Goal: Task Accomplishment & Management: Complete application form

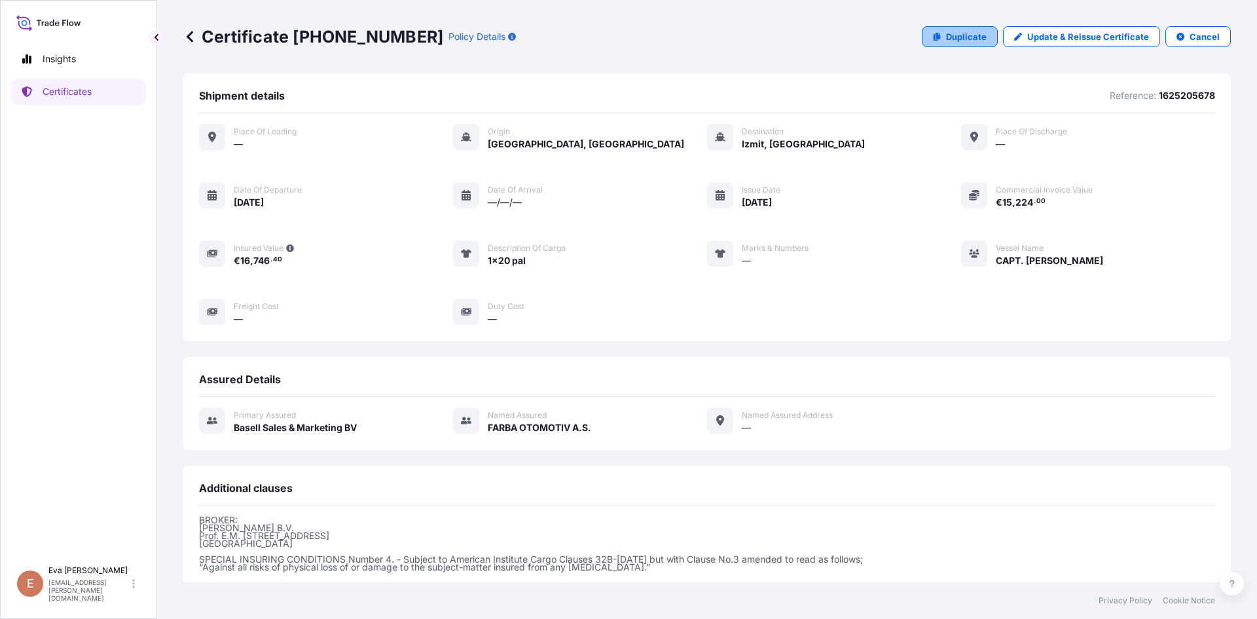
click at [934, 36] on icon at bounding box center [937, 37] width 7 height 8
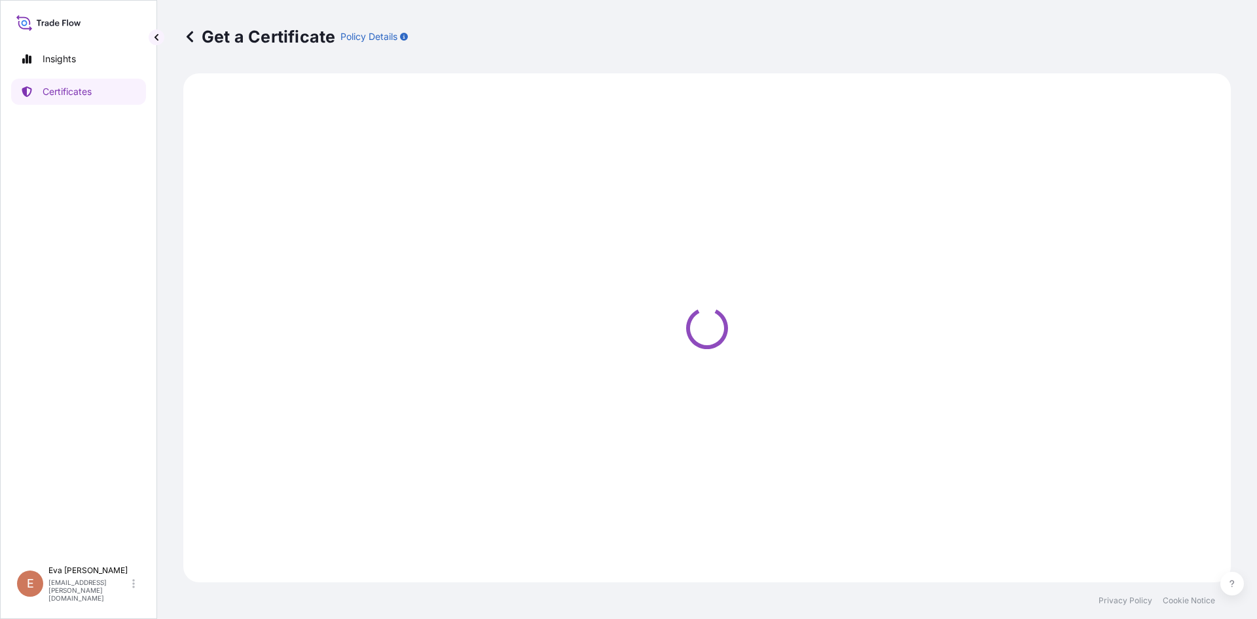
select select "Sea"
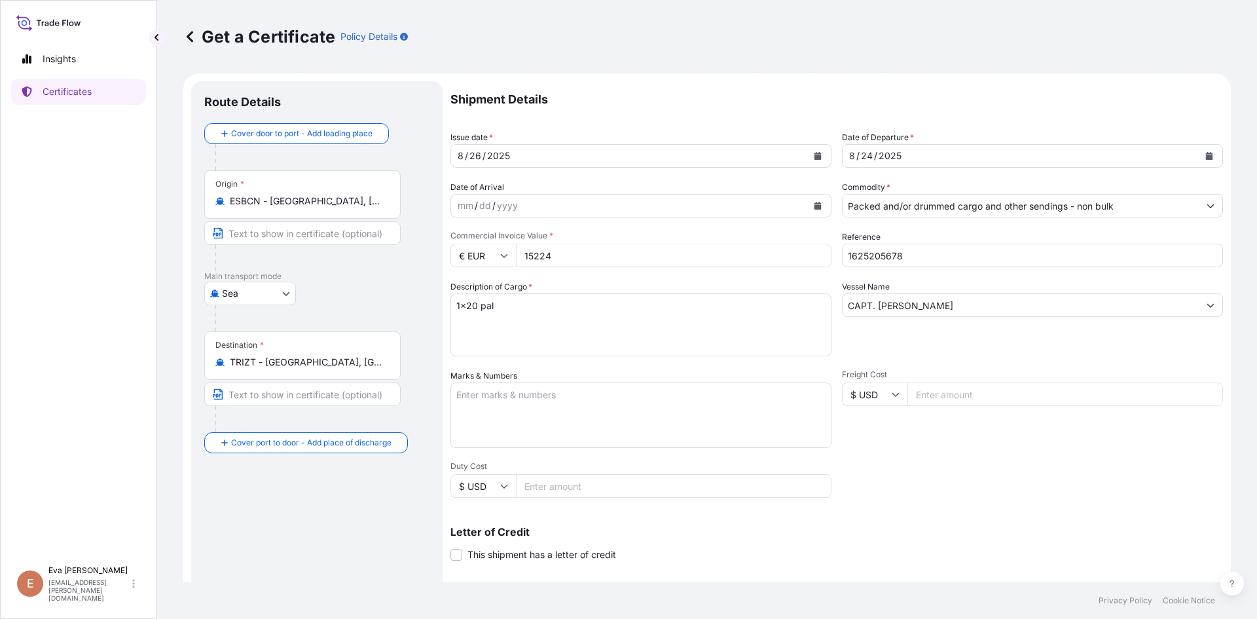
select select "32164"
drag, startPoint x: 900, startPoint y: 253, endPoint x: 876, endPoint y: 255, distance: 24.3
click at [876, 255] on input "1625205678" at bounding box center [1032, 256] width 381 height 24
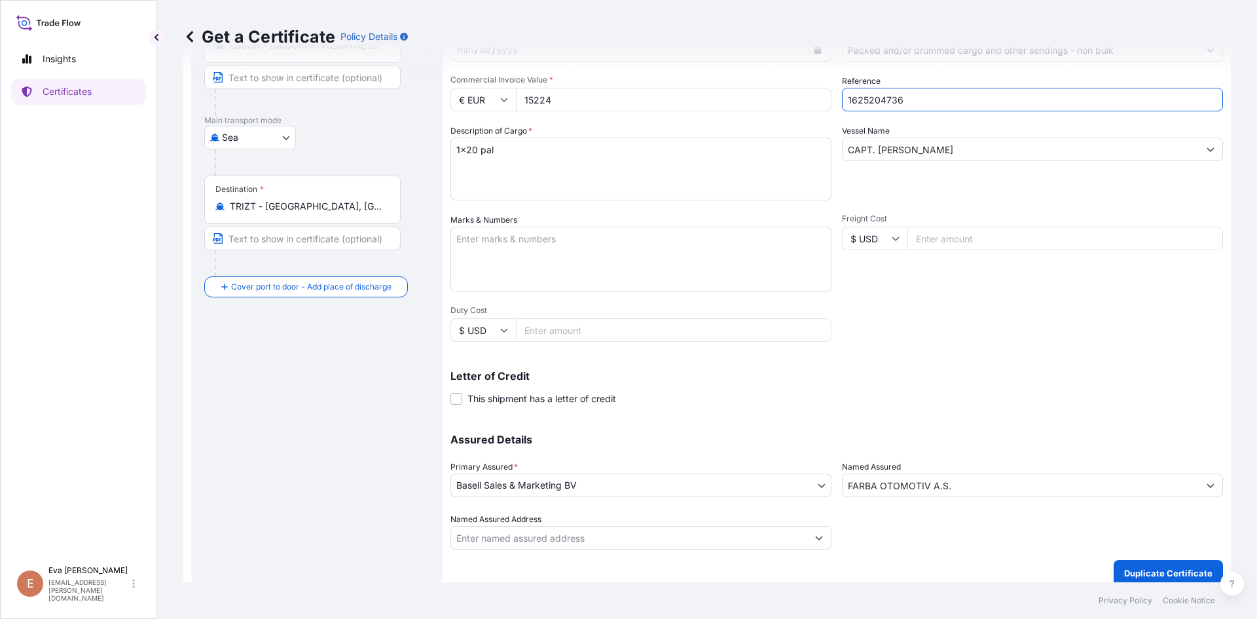
scroll to position [168, 0]
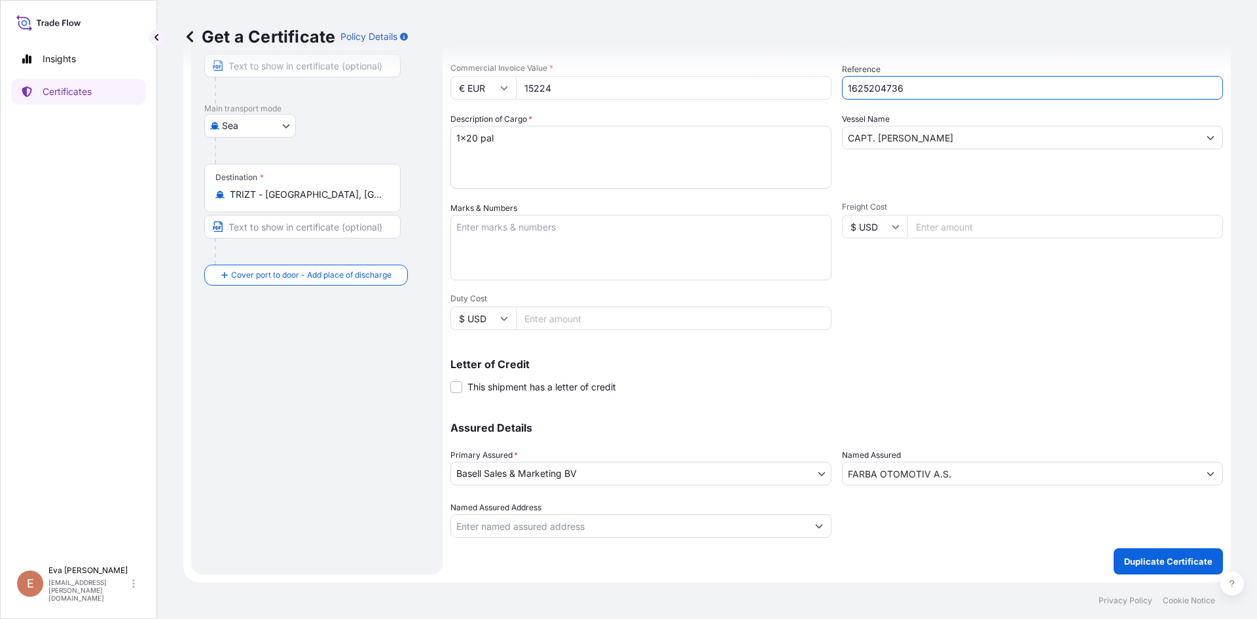
type input "1625204736"
click at [1137, 556] on p "Duplicate Certificate" at bounding box center [1168, 561] width 88 height 13
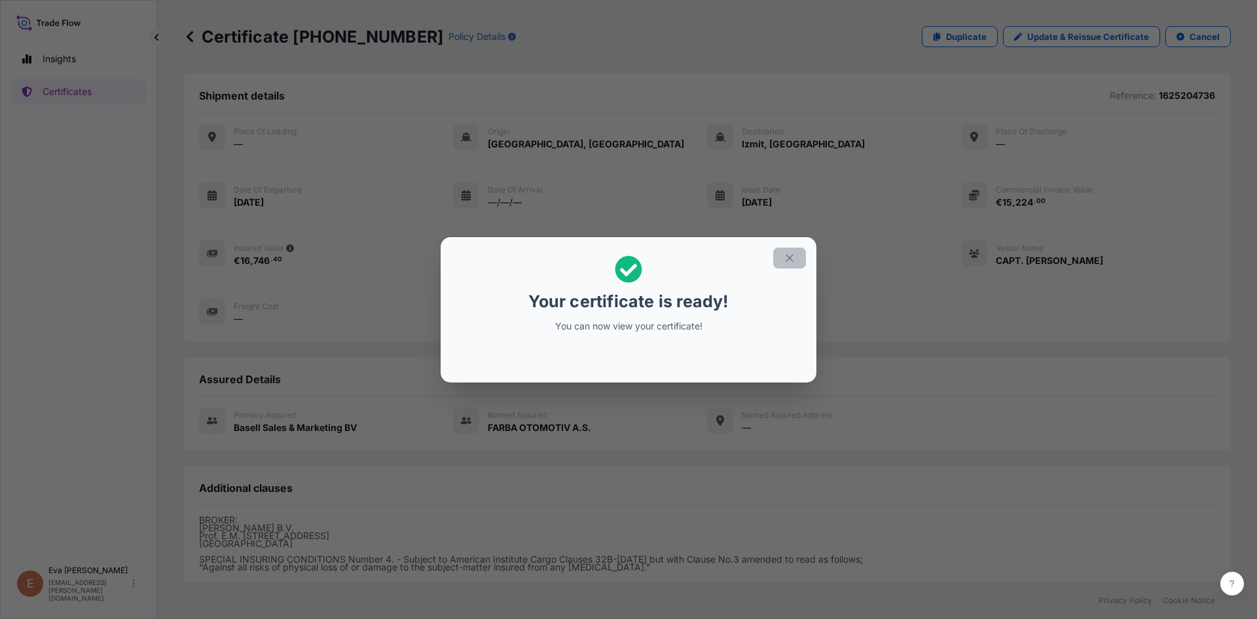
click at [799, 255] on button "button" at bounding box center [789, 257] width 33 height 21
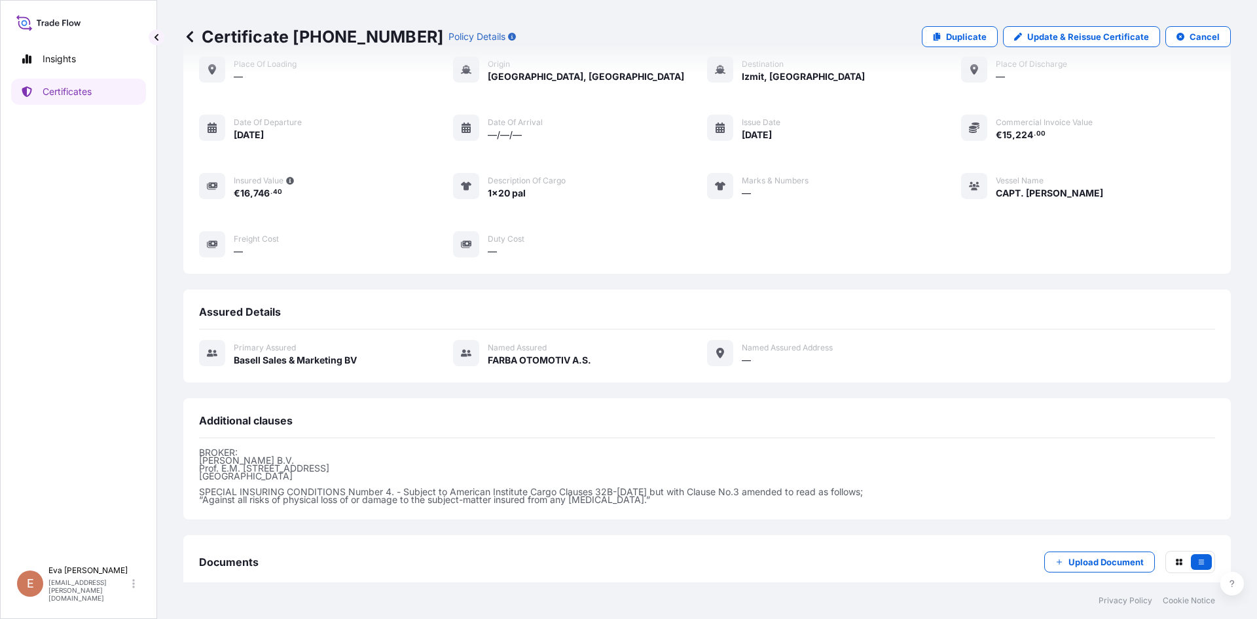
scroll to position [143, 0]
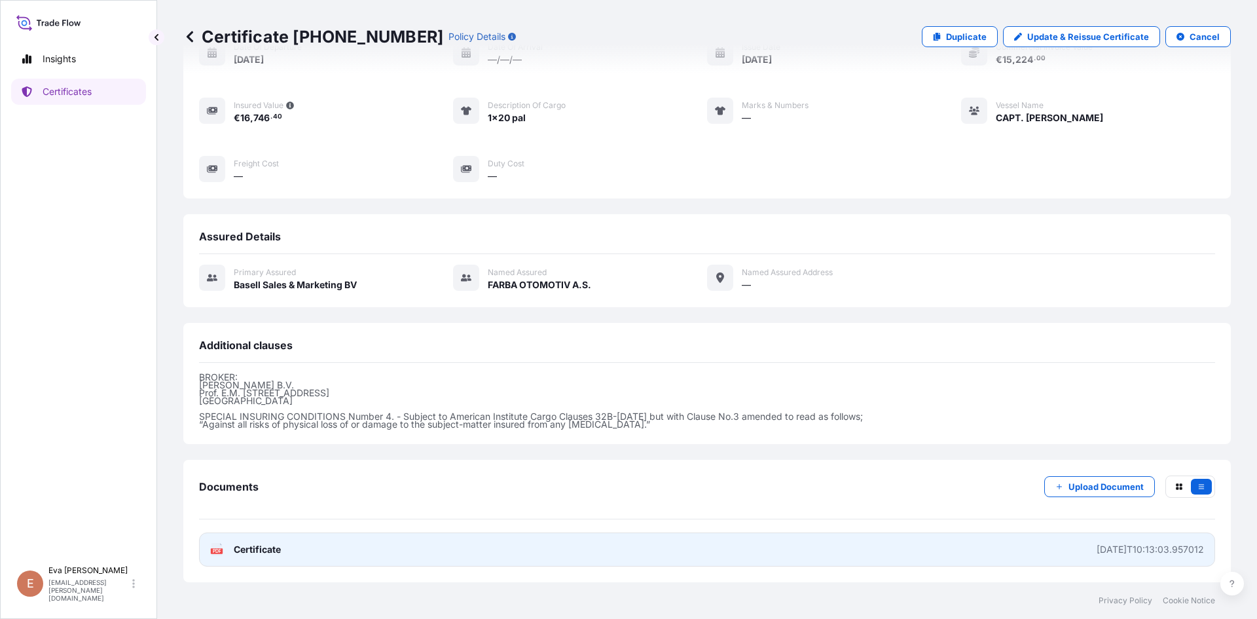
click at [217, 555] on icon at bounding box center [216, 549] width 11 height 13
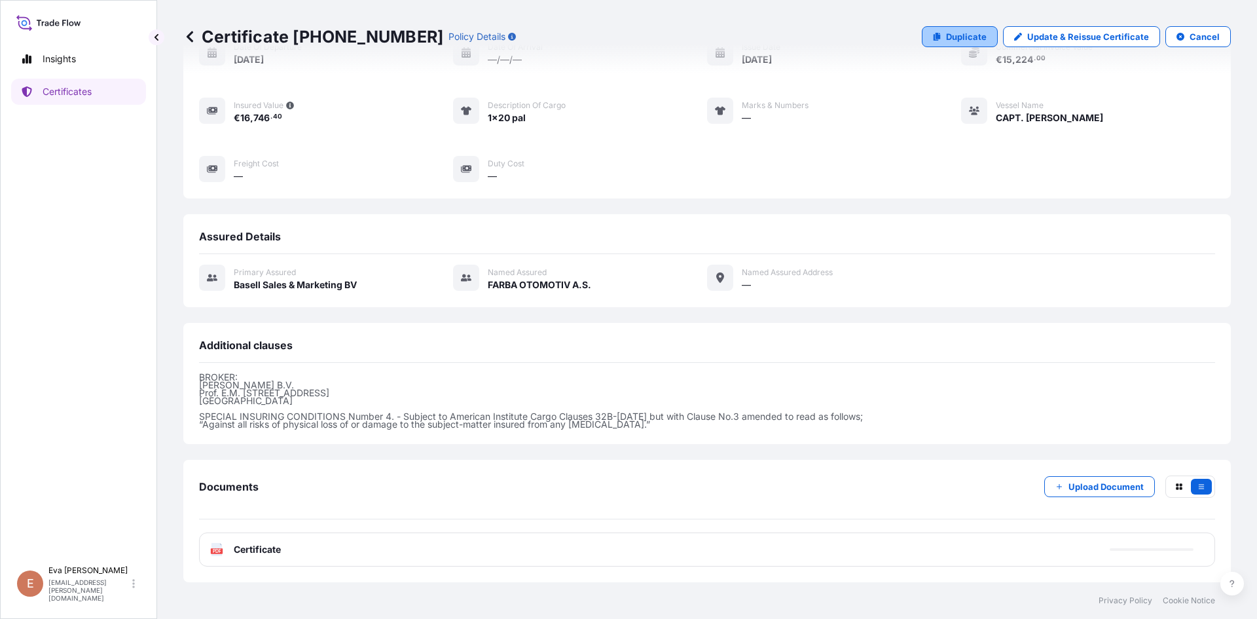
click at [938, 41] on link "Duplicate" at bounding box center [960, 36] width 76 height 21
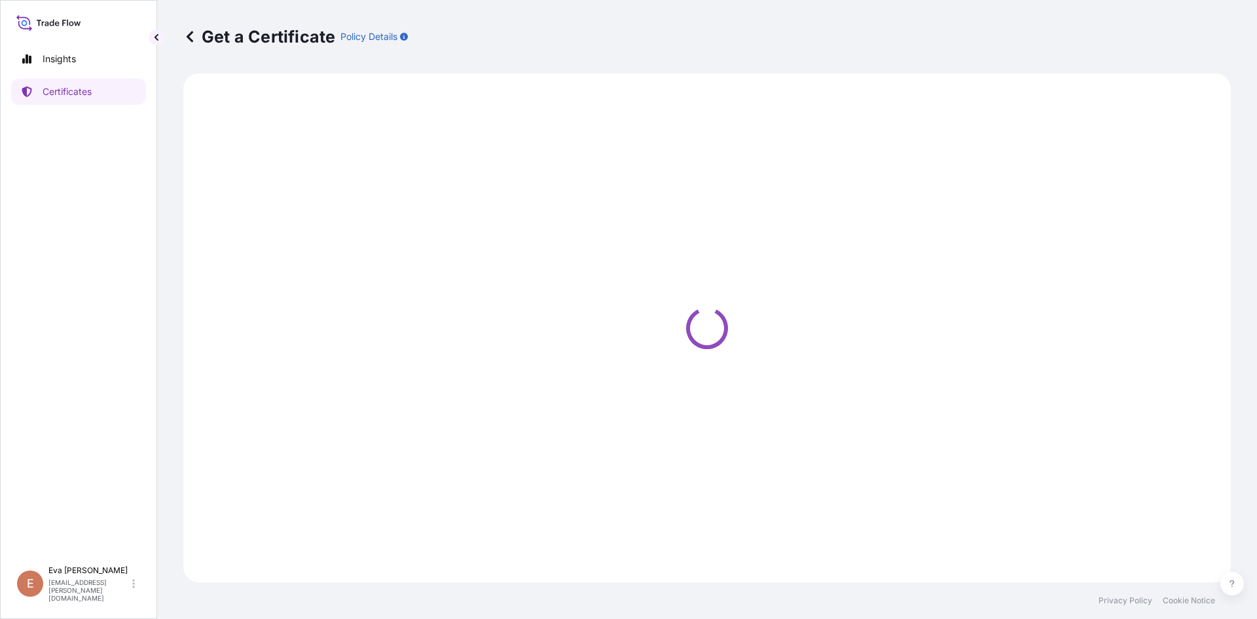
select select "Sea"
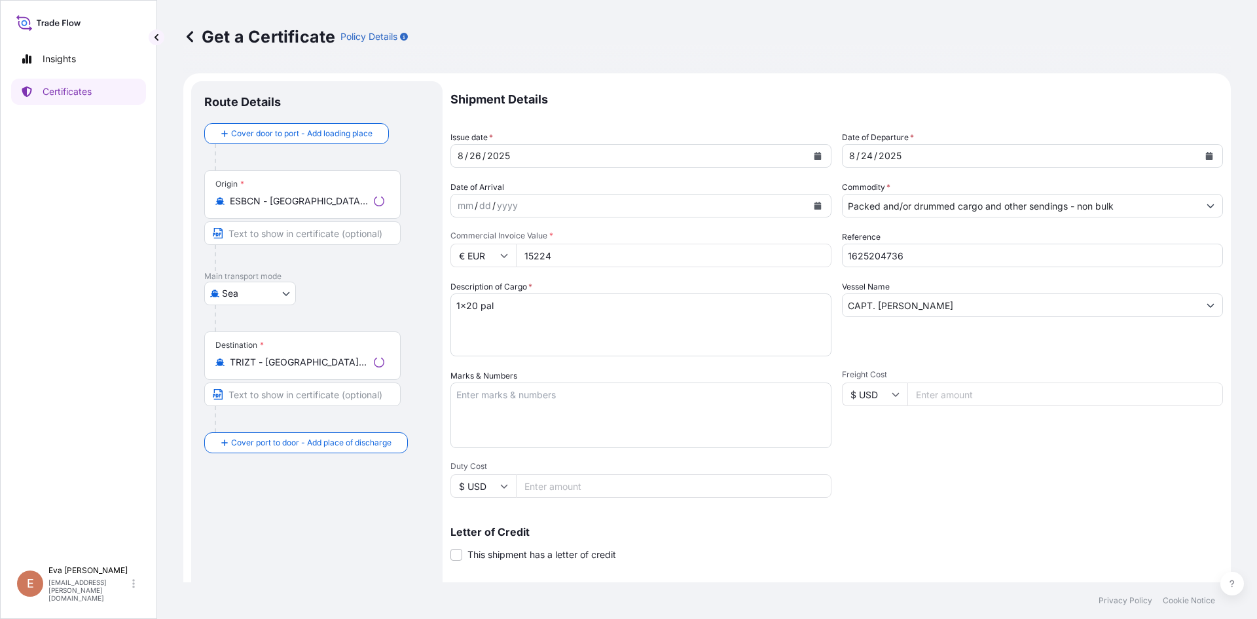
select select "32164"
drag, startPoint x: 562, startPoint y: 253, endPoint x: 436, endPoint y: 253, distance: 125.7
click at [436, 253] on form "Route Details Cover door to port - Add loading place Place of loading Road / [G…" at bounding box center [707, 411] width 1048 height 676
type input "21395"
drag, startPoint x: 876, startPoint y: 255, endPoint x: 935, endPoint y: 259, distance: 59.1
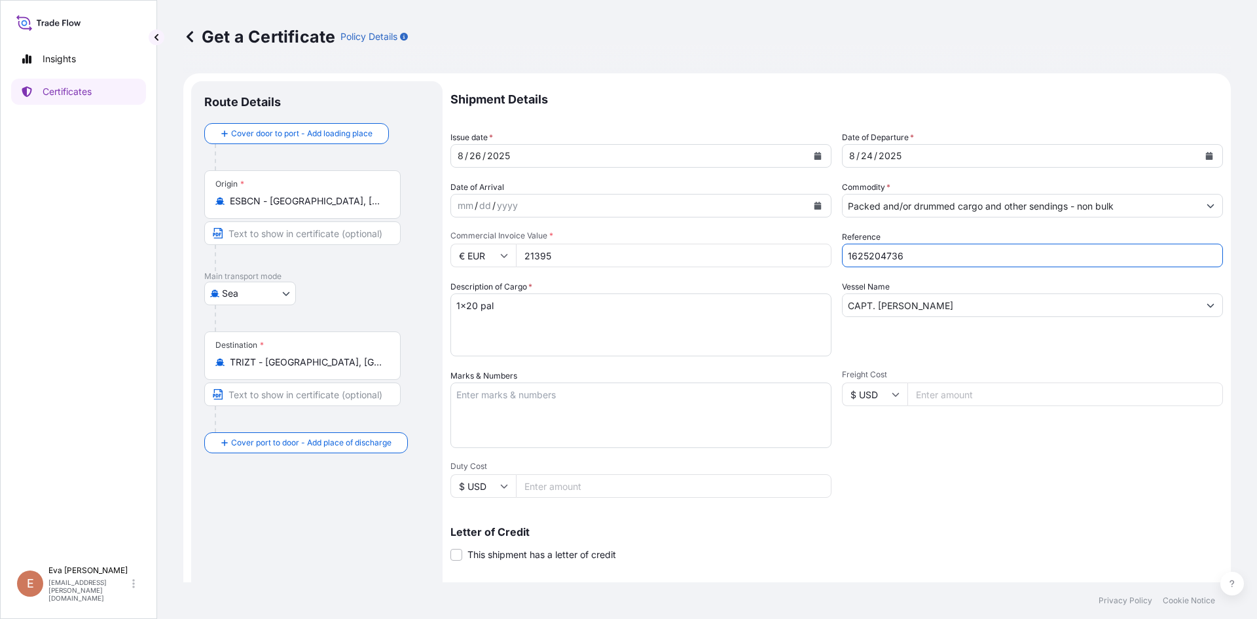
click at [935, 259] on input "1625204736" at bounding box center [1032, 256] width 381 height 24
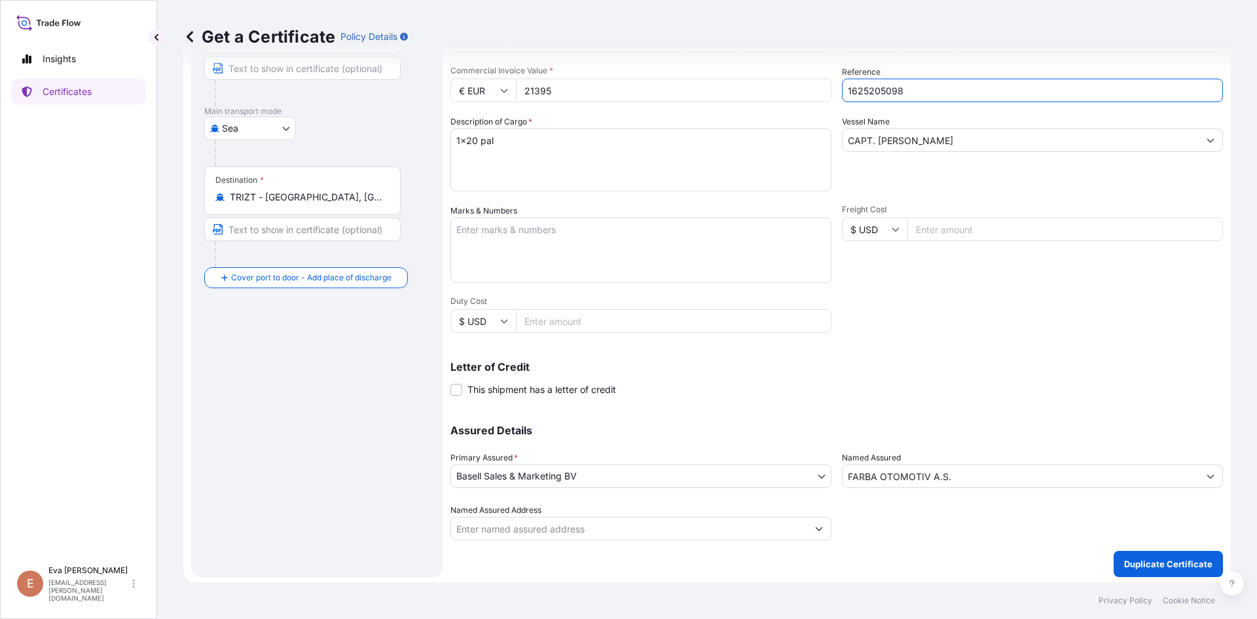
scroll to position [168, 0]
type input "1625205098"
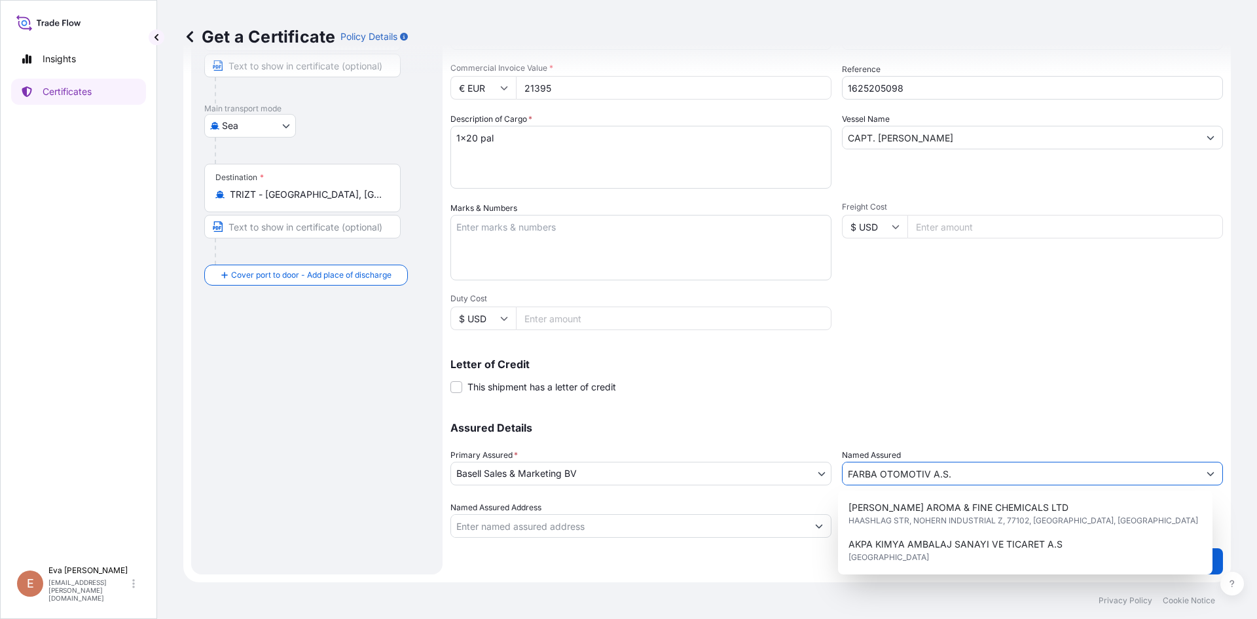
drag, startPoint x: 962, startPoint y: 474, endPoint x: 665, endPoint y: 471, distance: 297.3
click at [670, 475] on div "Assured Details Primary Assured * Basell Sales & Marketing BV Basell Poliolefin…" at bounding box center [836, 472] width 773 height 131
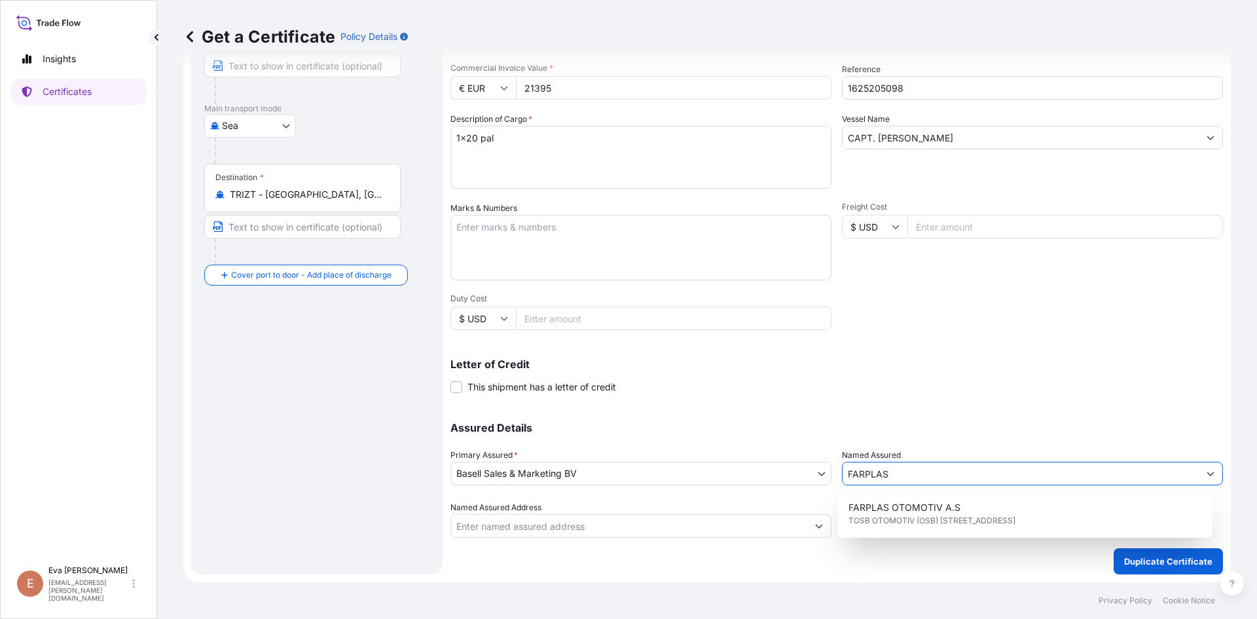
click at [873, 513] on span "FARPLAS OTOMOTIV A.S" at bounding box center [905, 507] width 112 height 13
type input "FARPLAS OTOMOTIV A.S"
type input "TOSB OTOMOTIV (OSB) MAH.3.CAD NO:11/2"
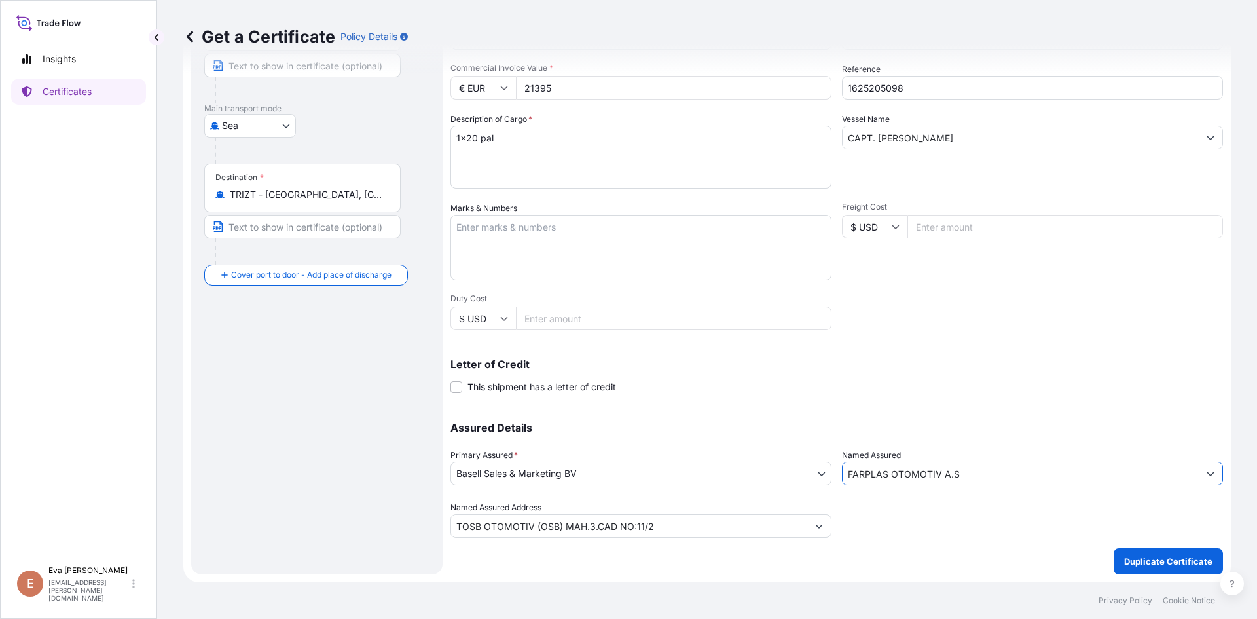
type input "FARPLAS OTOMOTIV A.S"
click at [1135, 557] on p "Duplicate Certificate" at bounding box center [1168, 561] width 88 height 13
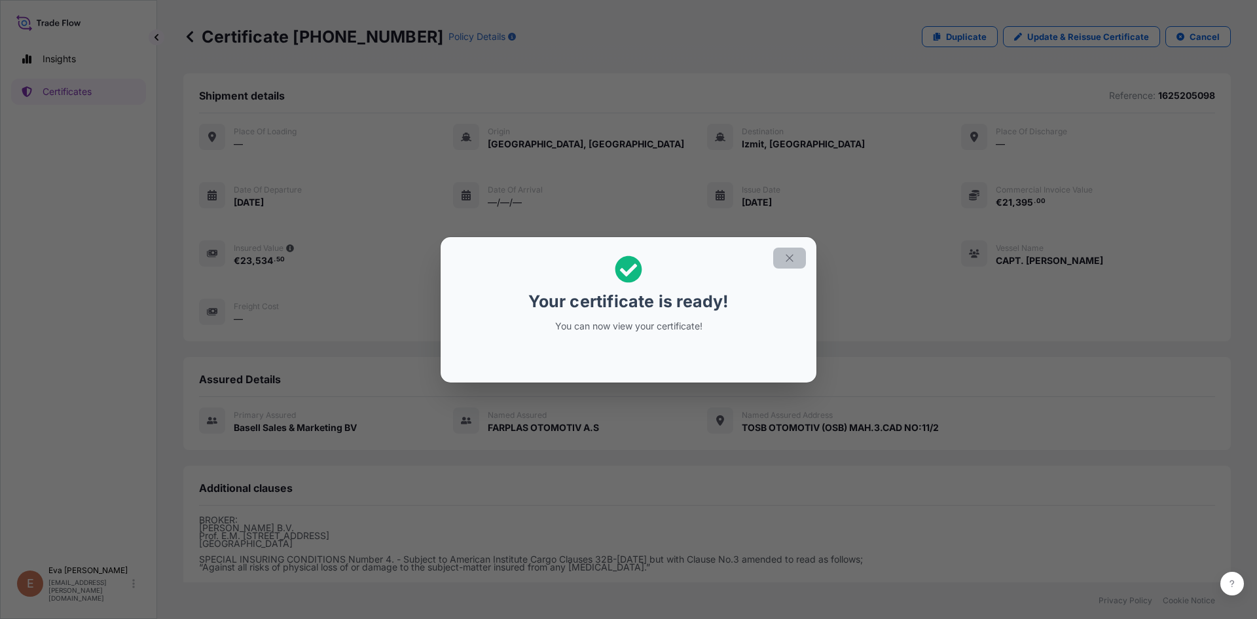
click at [786, 259] on icon "button" at bounding box center [790, 258] width 12 height 12
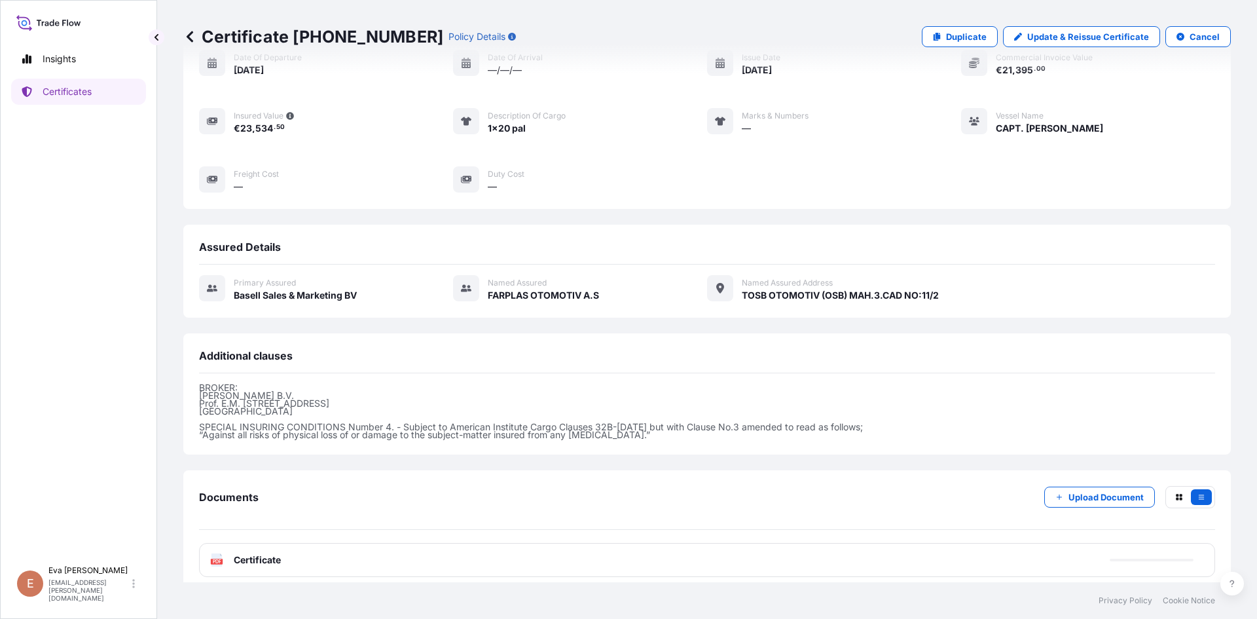
scroll to position [143, 0]
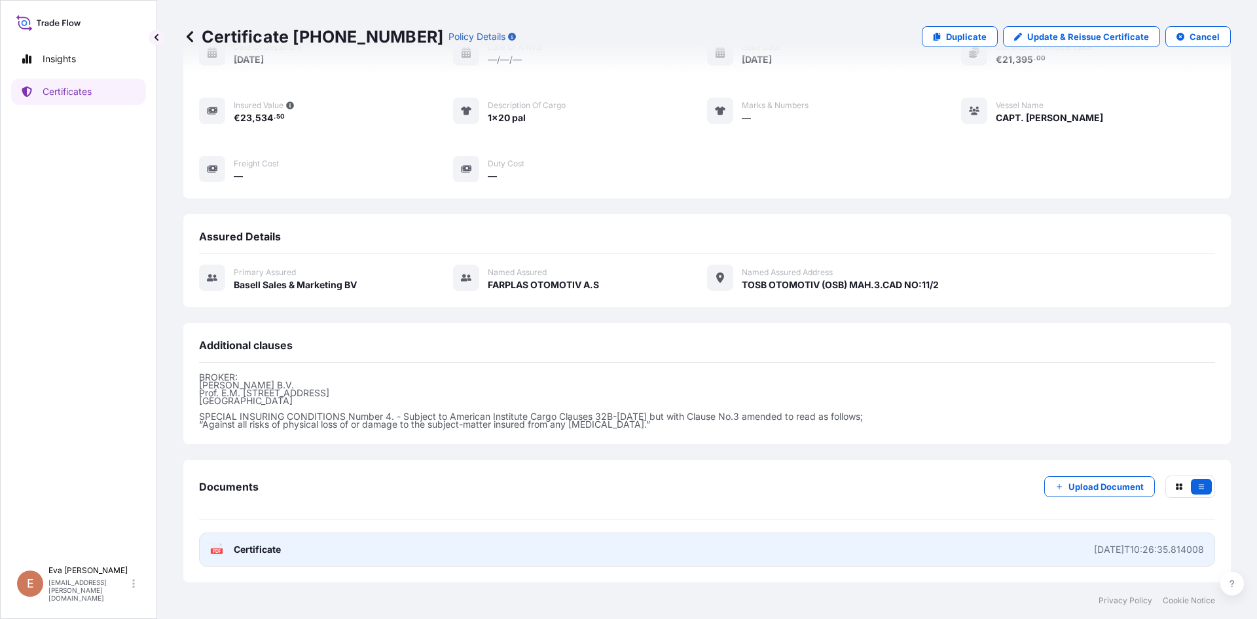
click at [218, 547] on icon at bounding box center [216, 549] width 11 height 13
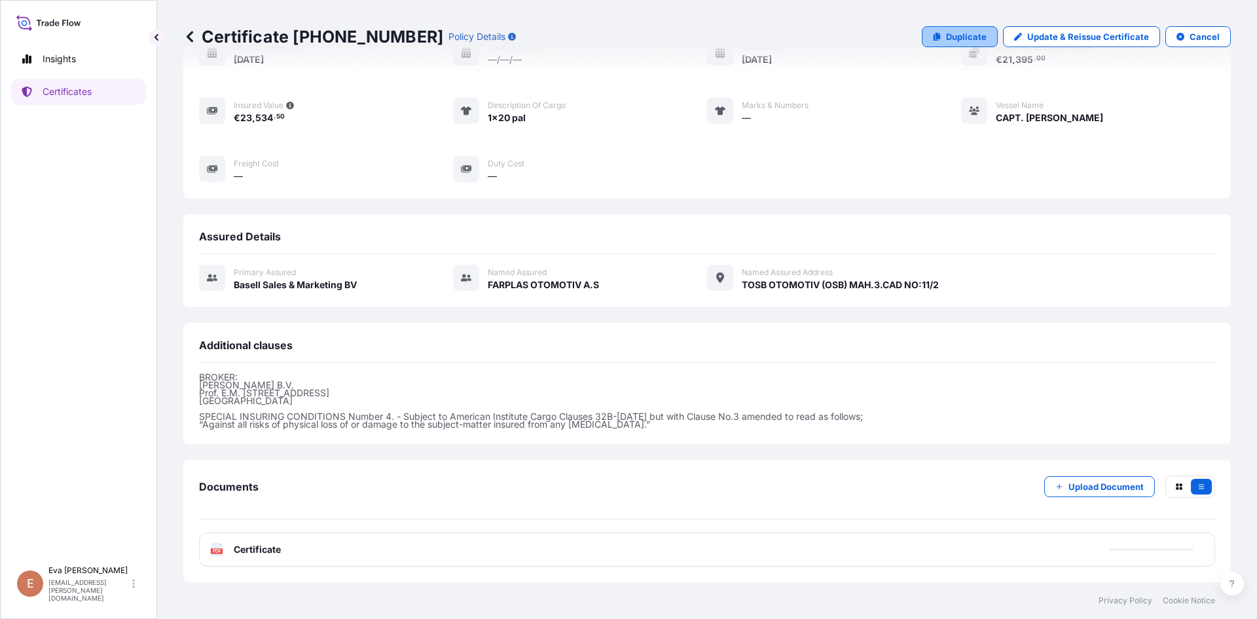
click at [953, 39] on p "Duplicate" at bounding box center [966, 36] width 41 height 13
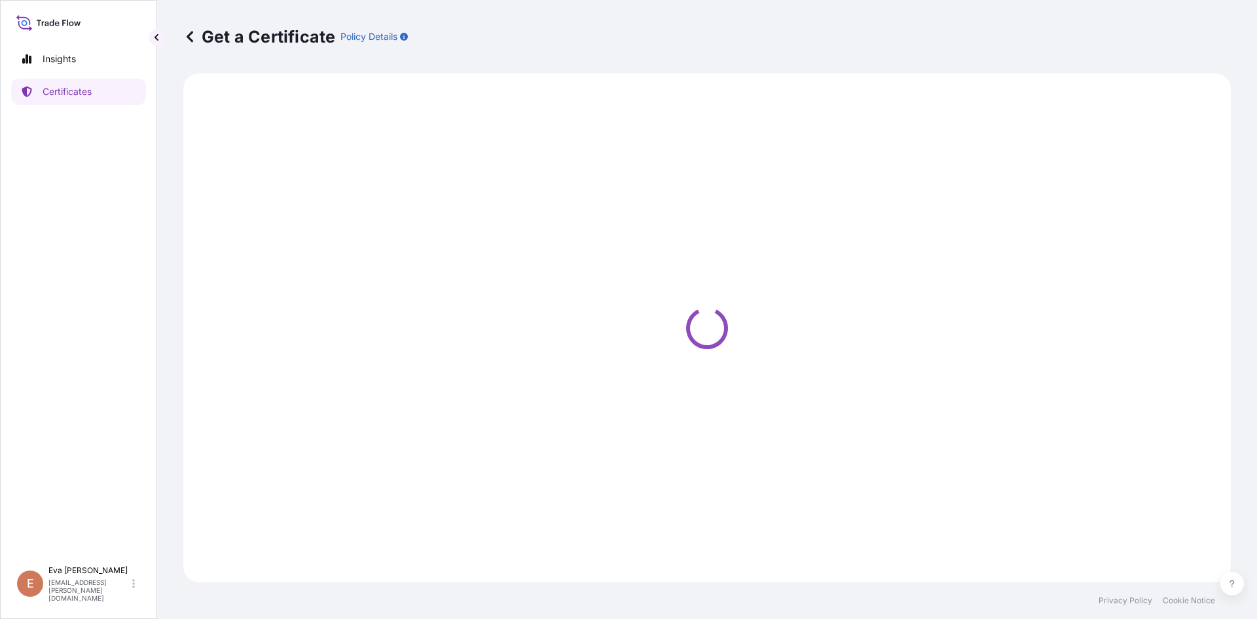
select select "Sea"
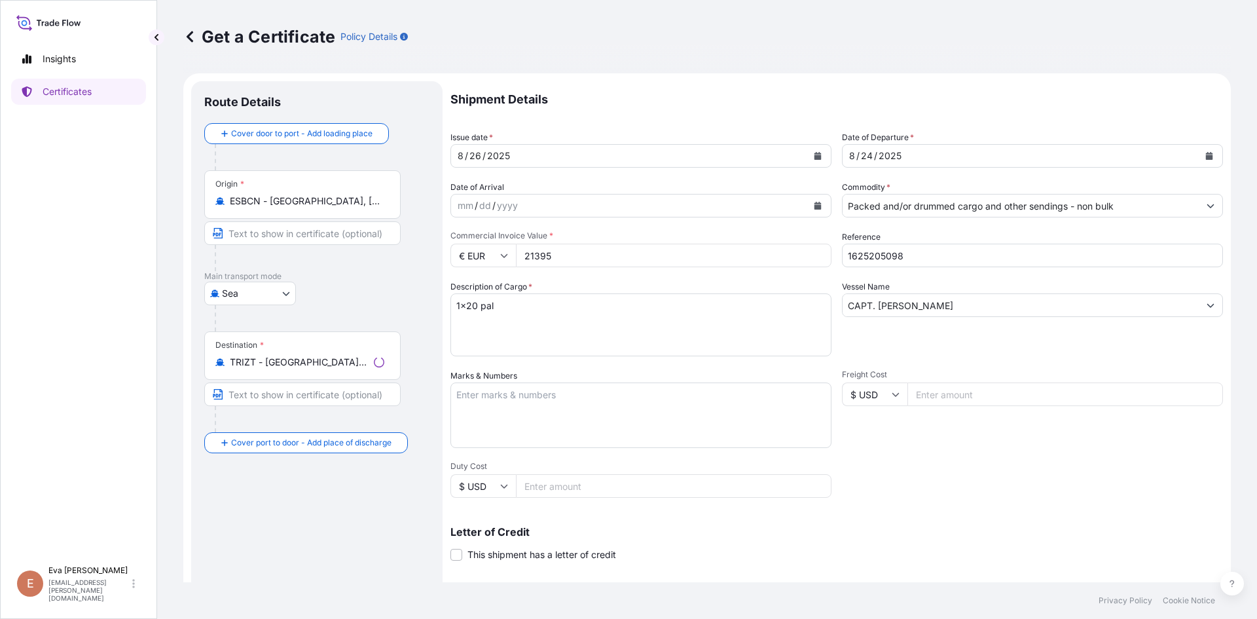
select select "32164"
click at [889, 201] on input "Packed and/or drummed cargo and other sendings - non bulk" at bounding box center [1021, 206] width 356 height 24
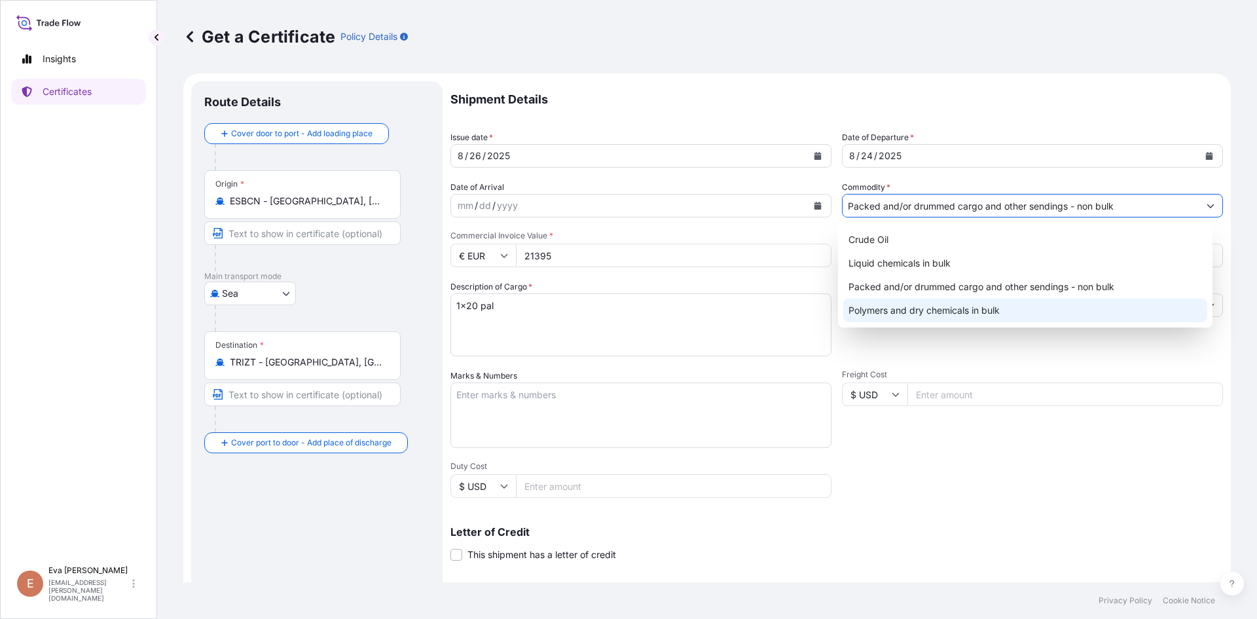
click at [900, 303] on div "Polymers and dry chemicals in bulk" at bounding box center [1025, 311] width 365 height 24
type input "Polymers and dry chemicals in bulk"
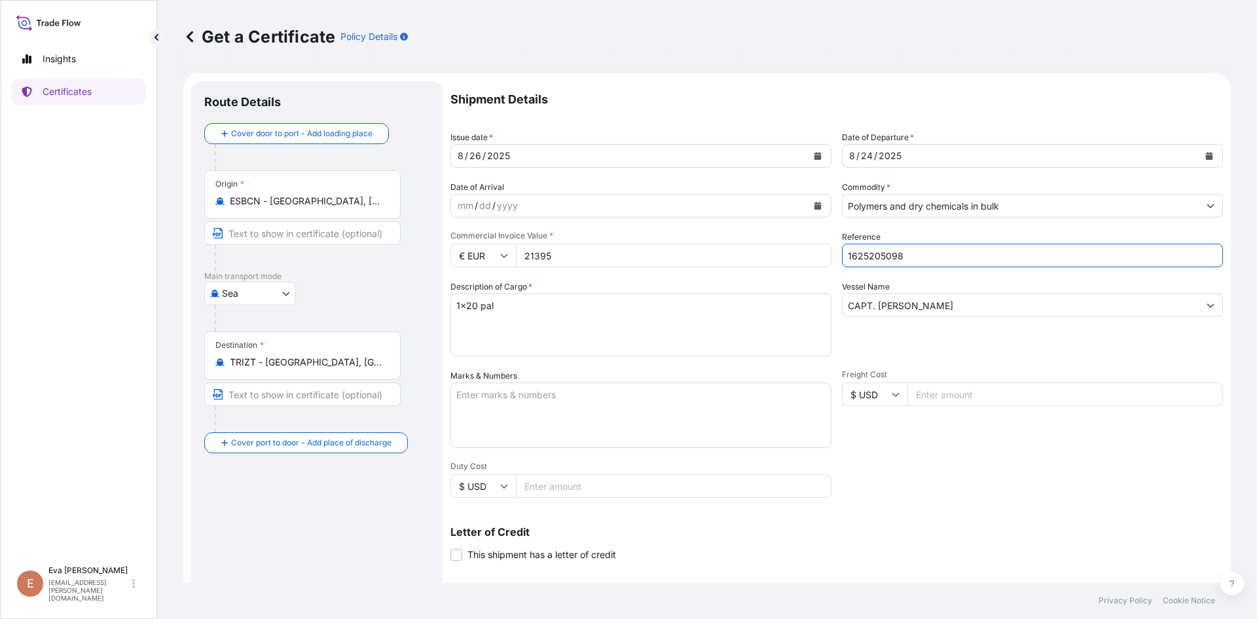
drag, startPoint x: 875, startPoint y: 253, endPoint x: 928, endPoint y: 255, distance: 53.1
click at [928, 255] on input "1625205098" at bounding box center [1032, 256] width 381 height 24
type input "1625204617"
drag, startPoint x: 579, startPoint y: 255, endPoint x: 458, endPoint y: 240, distance: 121.3
click at [460, 243] on div "Commercial Invoice Value * € EUR 21395" at bounding box center [640, 248] width 381 height 37
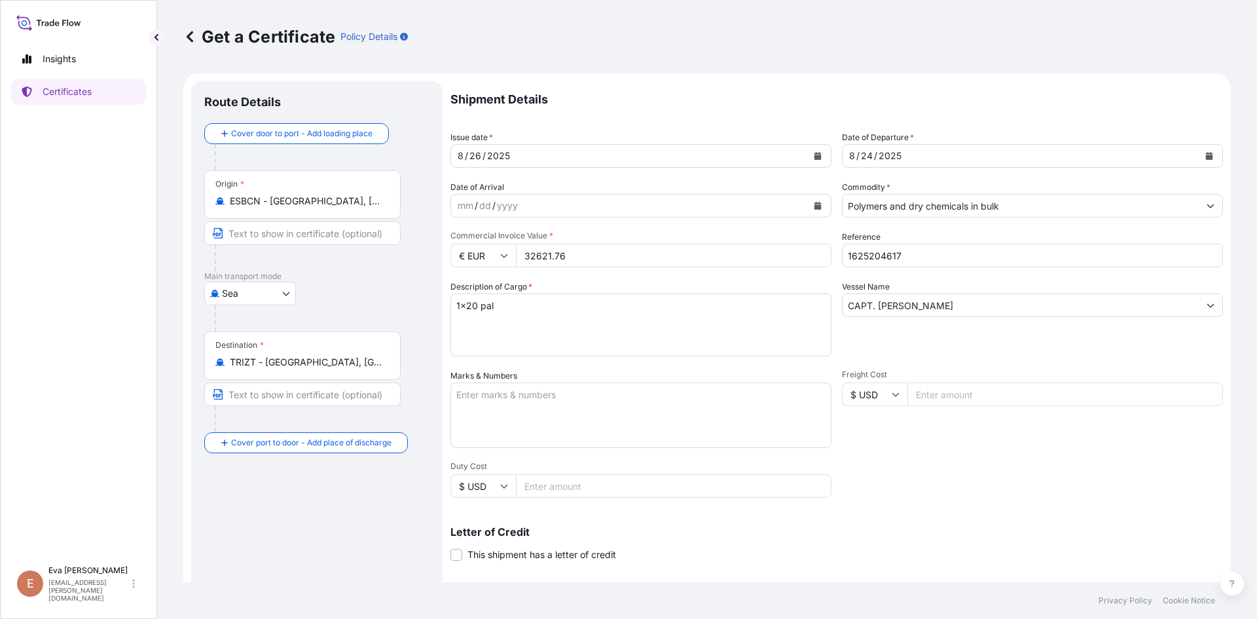
type input "32621.76"
drag, startPoint x: 488, startPoint y: 308, endPoint x: 543, endPoint y: 308, distance: 55.7
click at [543, 308] on textarea "1x20 pal" at bounding box center [640, 324] width 381 height 63
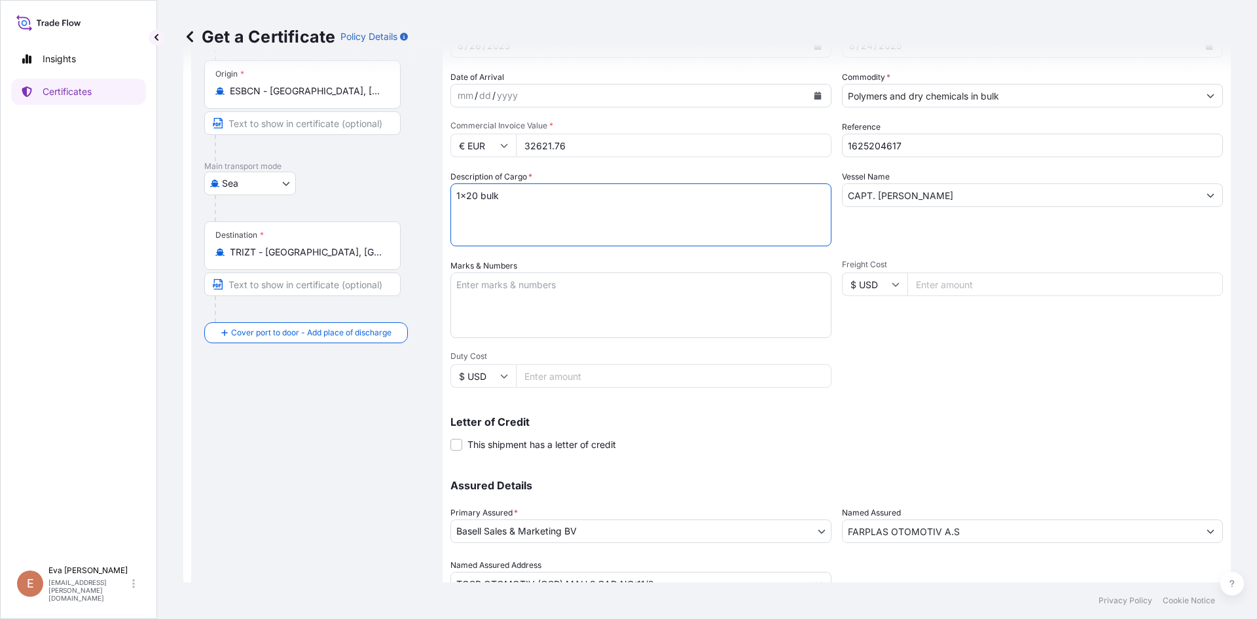
scroll to position [168, 0]
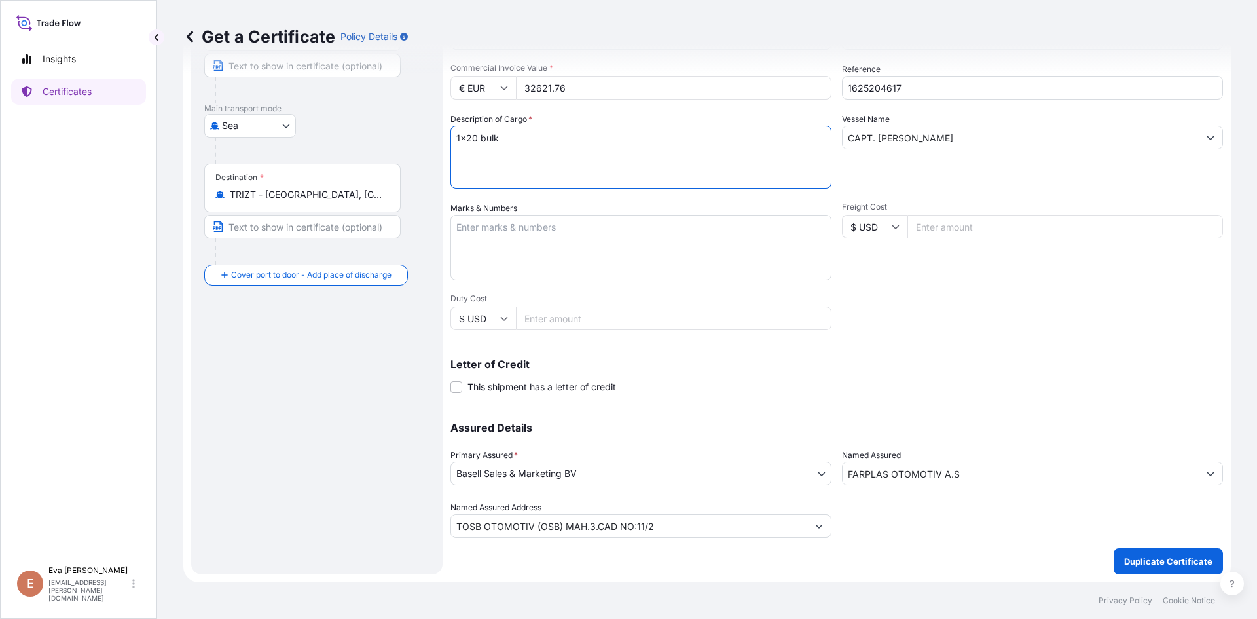
type textarea "1x20 bulk"
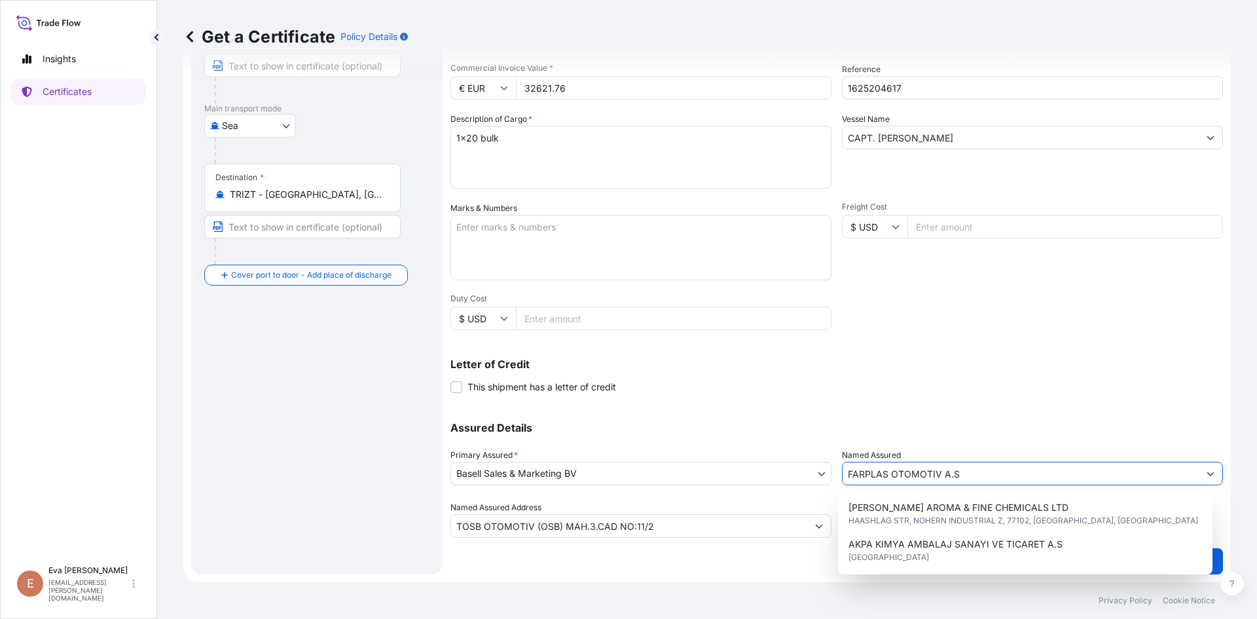
drag, startPoint x: 949, startPoint y: 475, endPoint x: 719, endPoint y: 460, distance: 231.0
click at [719, 460] on div "Assured Details Primary Assured * Basell Sales & Marketing BV Basell Poliolefin…" at bounding box center [836, 472] width 773 height 131
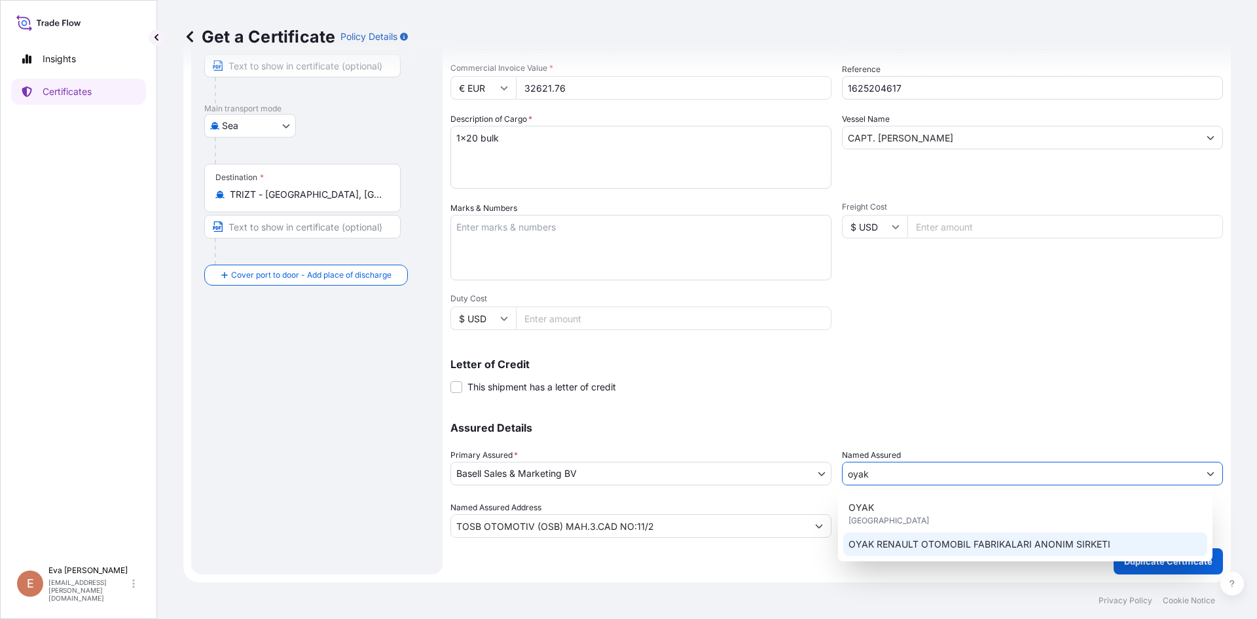
click at [911, 547] on span "OYAK RENAULT OTOMOBIL FABRIKALARI ANONIM SIRKETI" at bounding box center [980, 544] width 262 height 13
type input "OYAK RENAULT OTOMOBIL FABRIKALARI ANONIM SIRKETI"
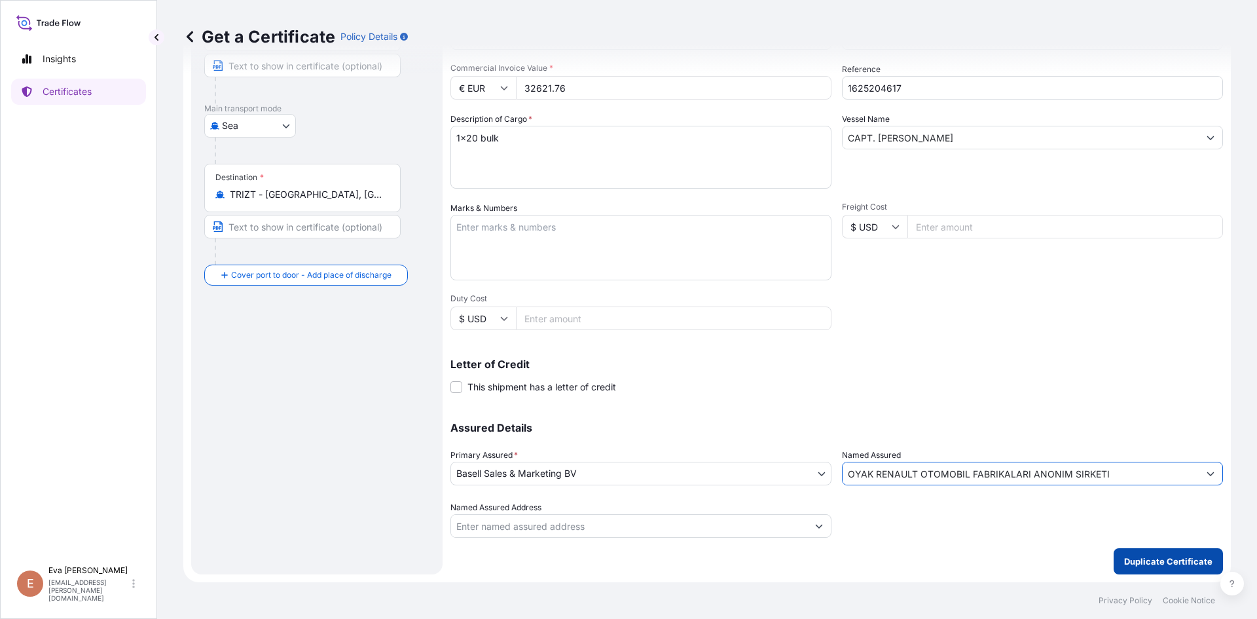
type input "OYAK RENAULT OTOMOBIL FABRIKALARI ANONIM SIRKETI"
click at [1152, 562] on p "Duplicate Certificate" at bounding box center [1168, 561] width 88 height 13
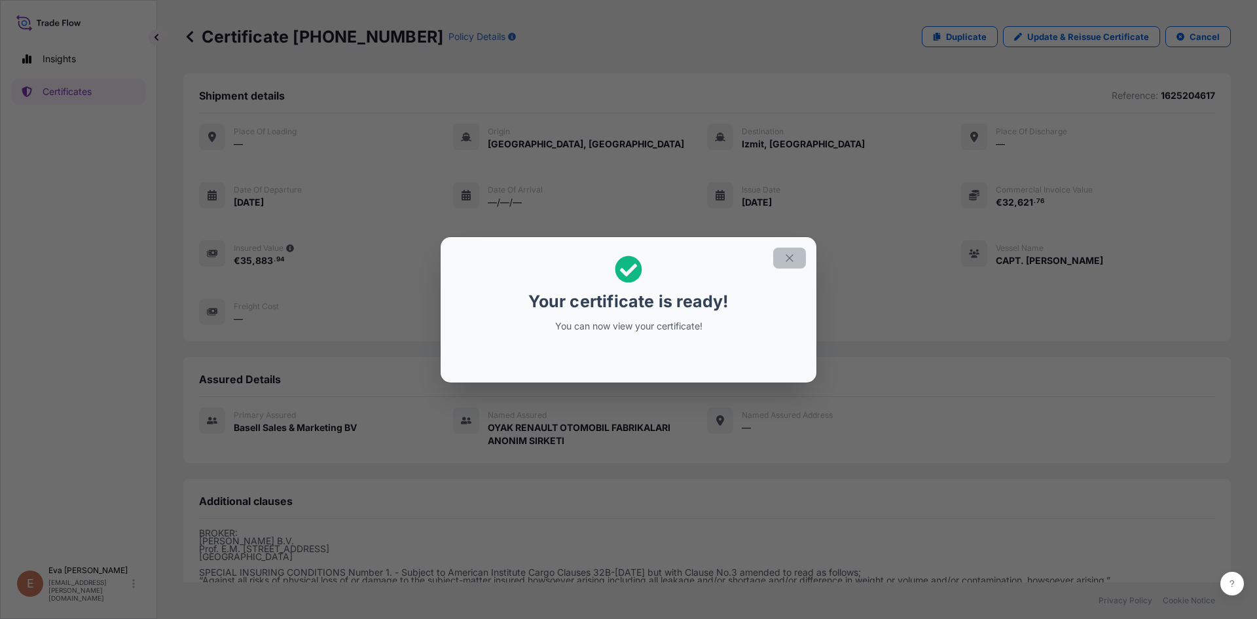
click at [792, 253] on icon "button" at bounding box center [790, 258] width 12 height 12
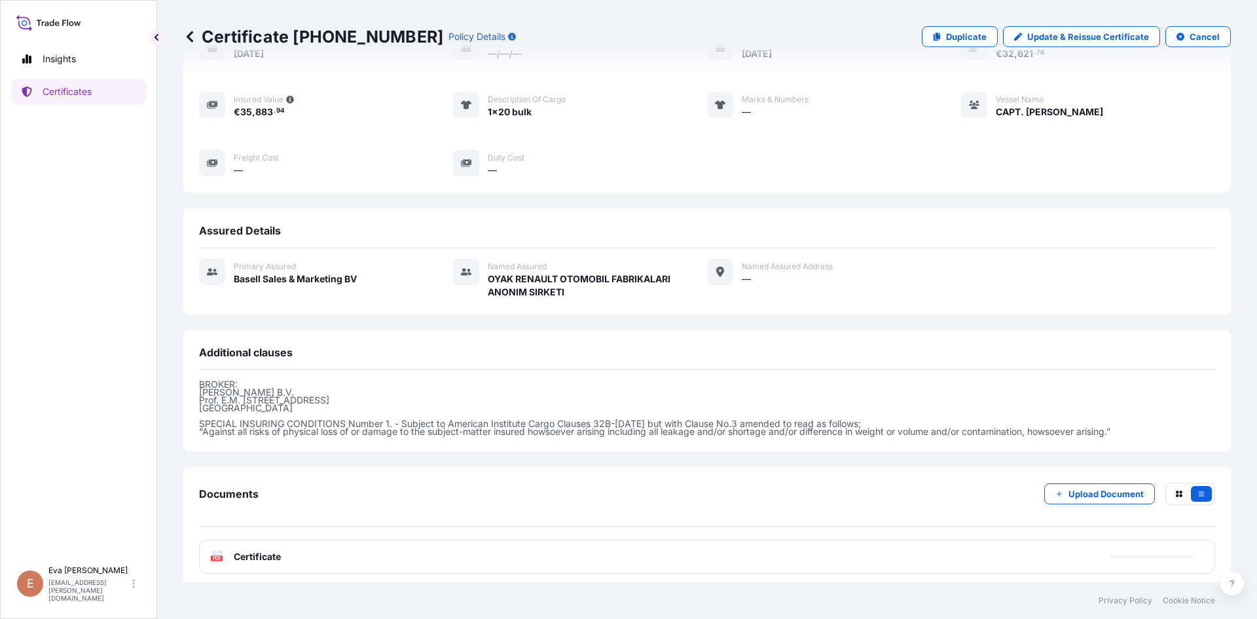
scroll to position [156, 0]
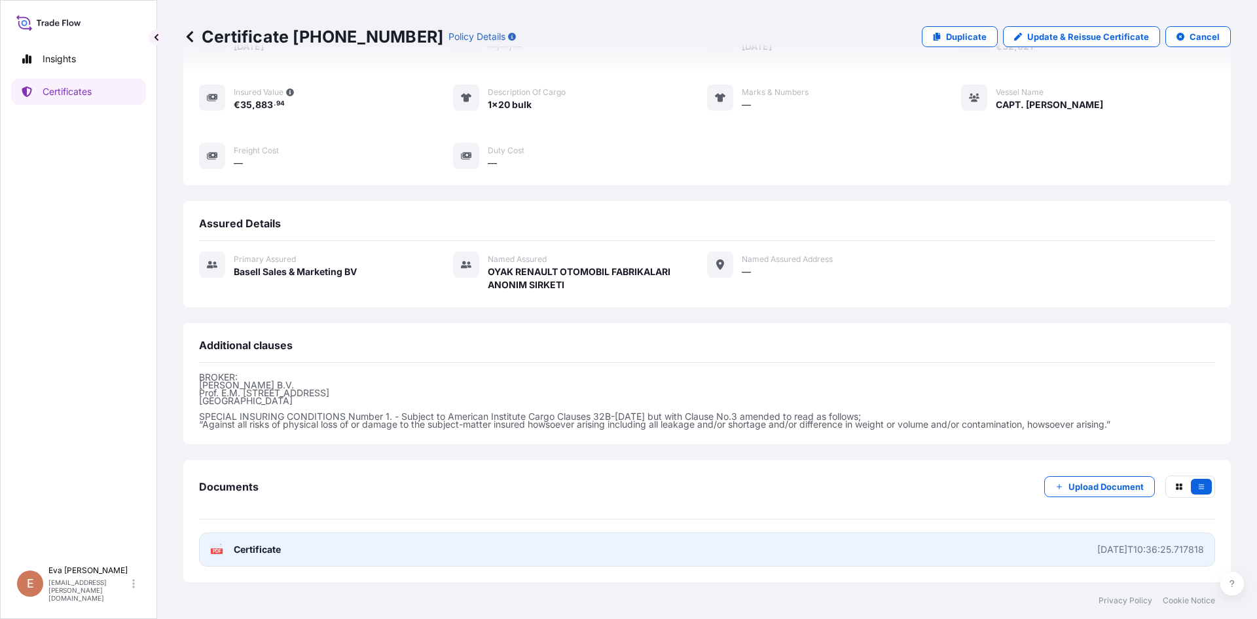
click at [216, 551] on text "PDF" at bounding box center [217, 551] width 9 height 5
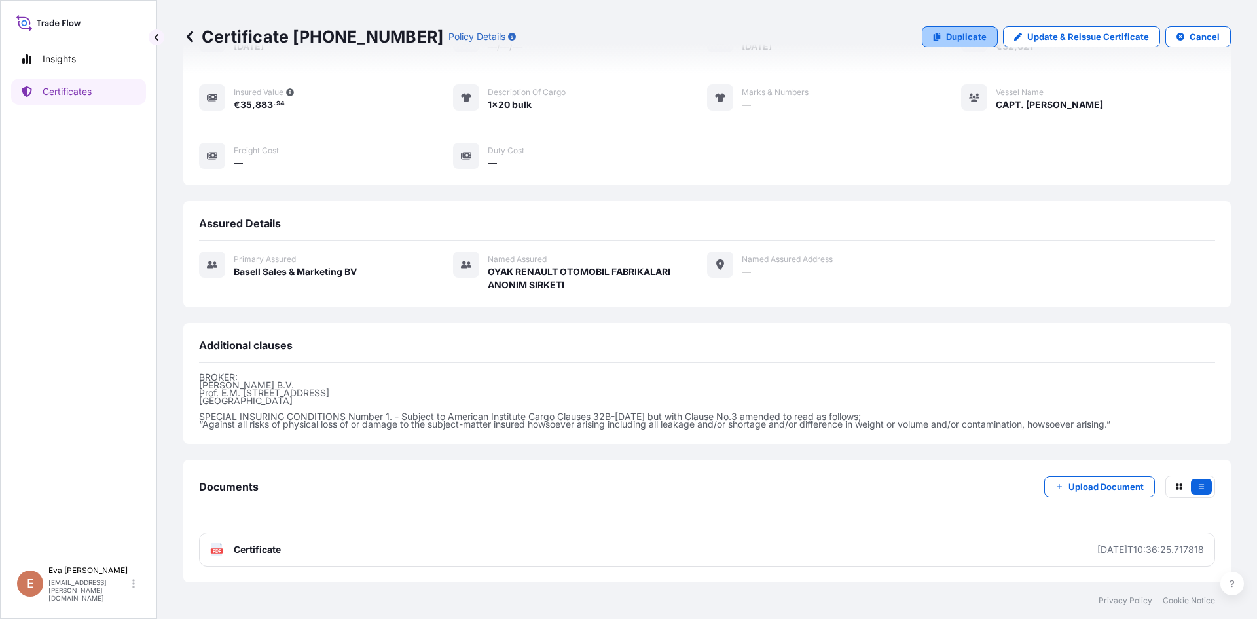
click at [960, 39] on p "Duplicate" at bounding box center [966, 36] width 41 height 13
select select "Sea"
select select "32164"
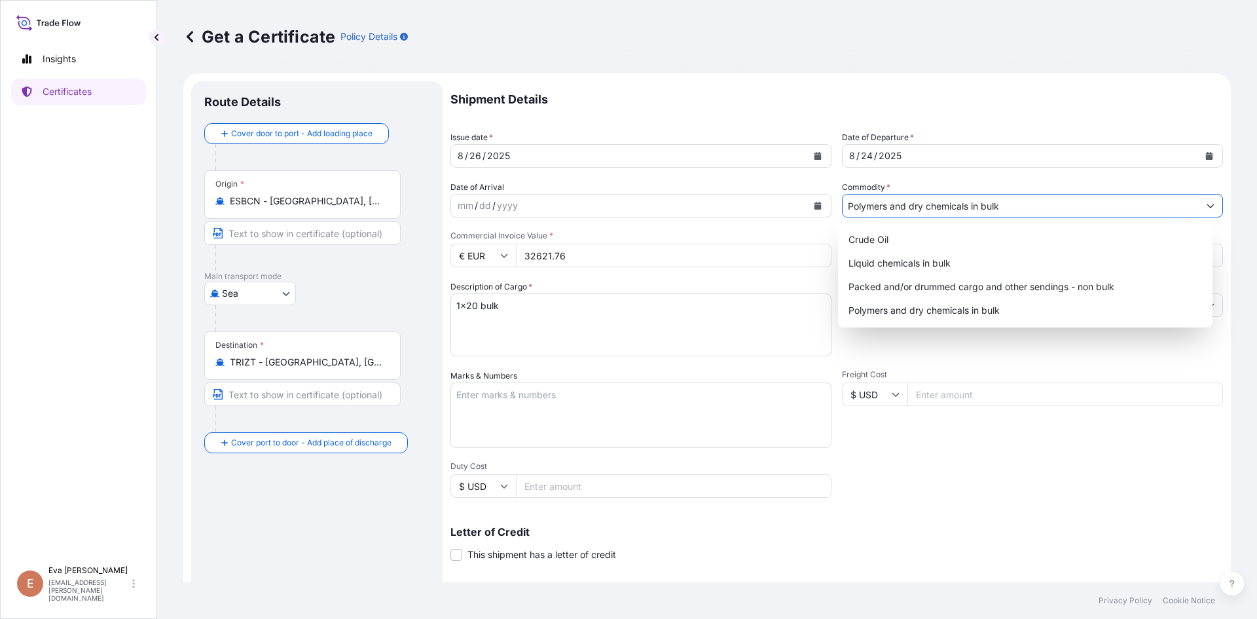
click at [940, 208] on input "Polymers and dry chemicals in bulk" at bounding box center [1021, 206] width 356 height 24
click at [932, 287] on div "Packed and/or drummed cargo and other sendings - non bulk" at bounding box center [1025, 287] width 365 height 24
type input "Packed and/or drummed cargo and other sendings - non bulk"
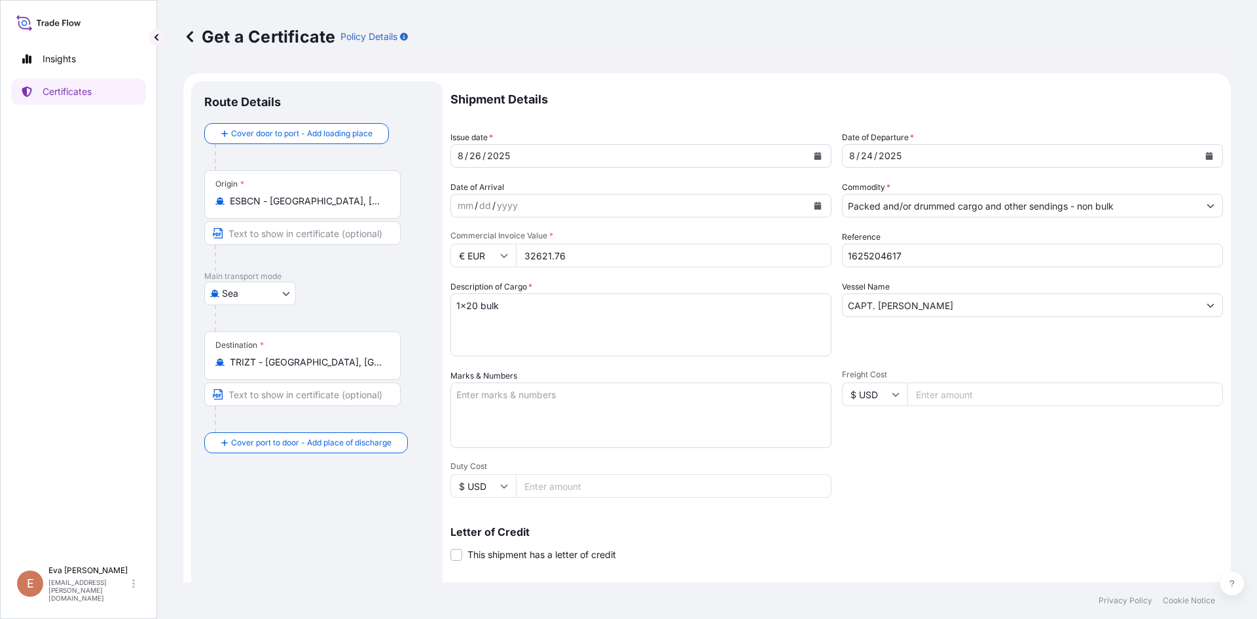
drag, startPoint x: 585, startPoint y: 256, endPoint x: 450, endPoint y: 253, distance: 134.3
click at [450, 253] on div "€ EUR 32621.76" at bounding box center [640, 256] width 381 height 24
type input "24046"
drag, startPoint x: 876, startPoint y: 255, endPoint x: 978, endPoint y: 251, distance: 101.6
click at [978, 251] on input "1625204617" at bounding box center [1032, 256] width 381 height 24
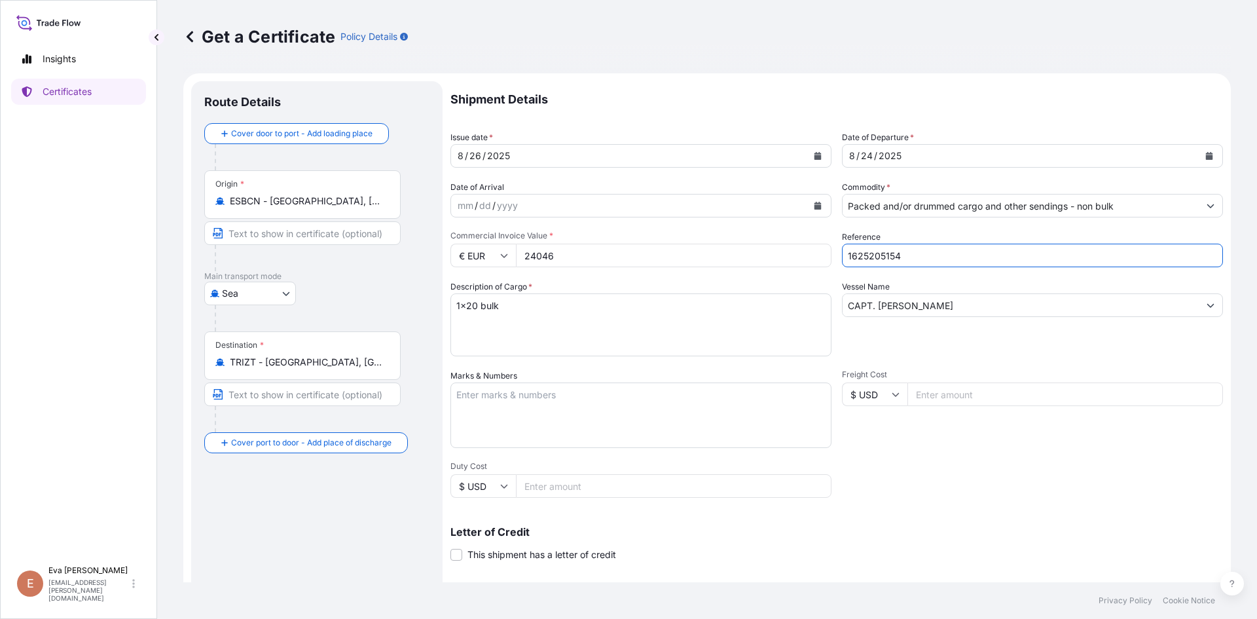
type input "1625205154"
click at [488, 304] on textarea "1x20 bulk" at bounding box center [640, 324] width 381 height 63
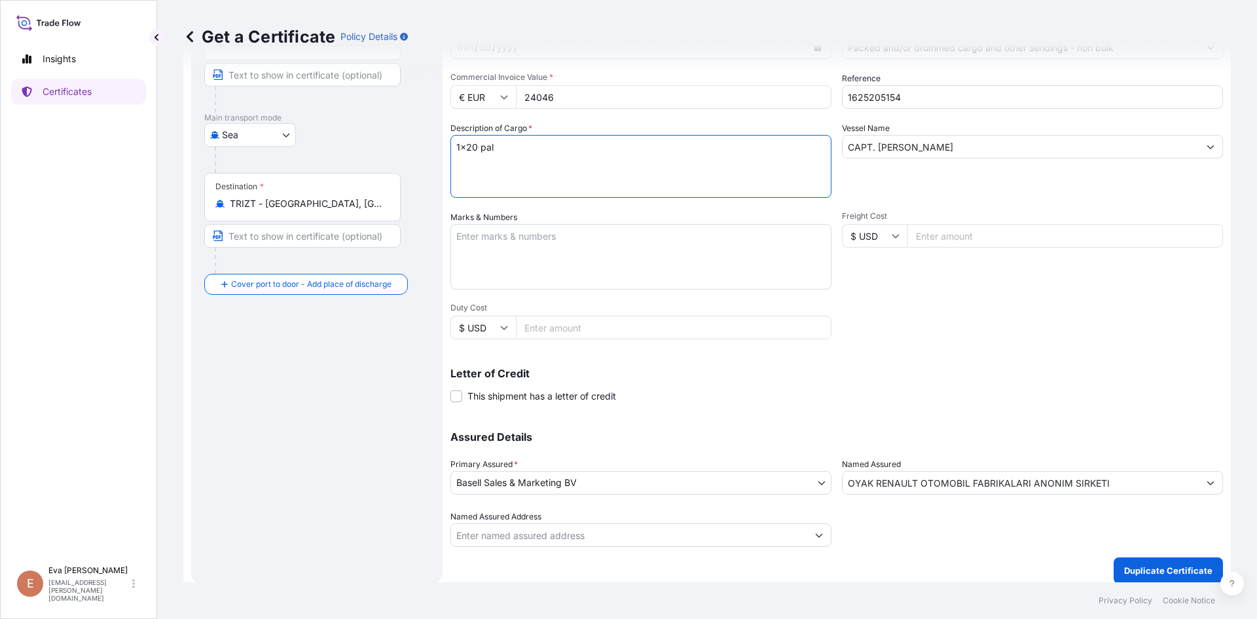
scroll to position [168, 0]
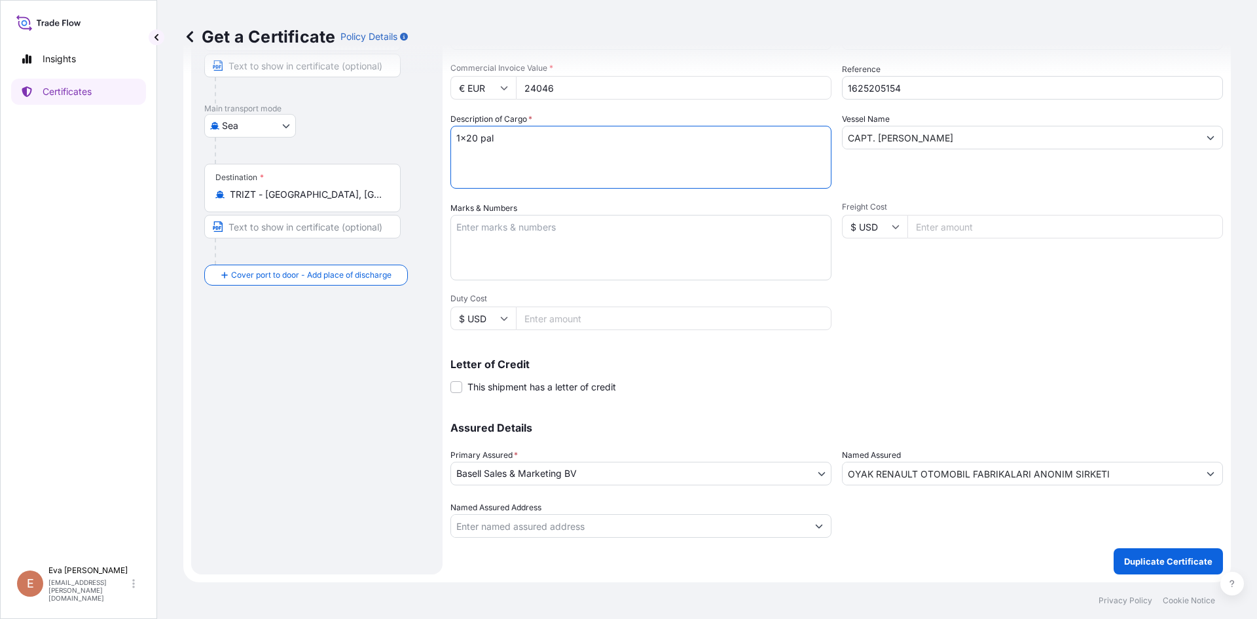
type textarea "1x20 pal"
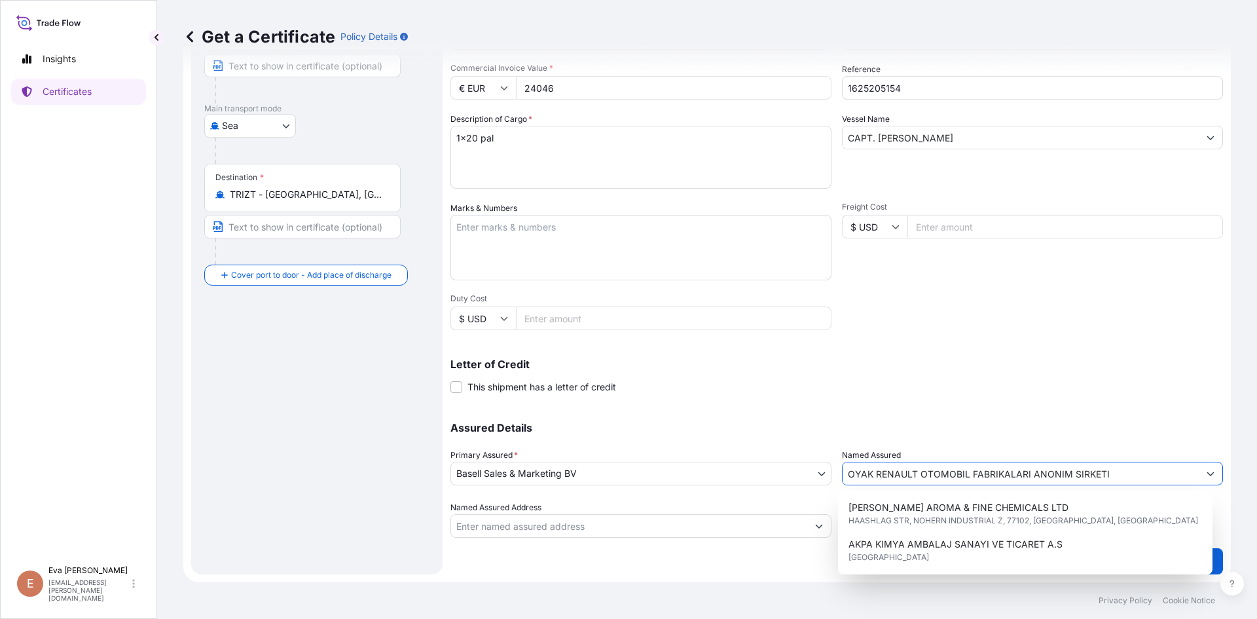
drag, startPoint x: 1119, startPoint y: 474, endPoint x: 489, endPoint y: 511, distance: 630.9
click at [489, 511] on div "Assured Details Primary Assured * Basell Sales & Marketing BV Basell Poliolefin…" at bounding box center [836, 472] width 773 height 131
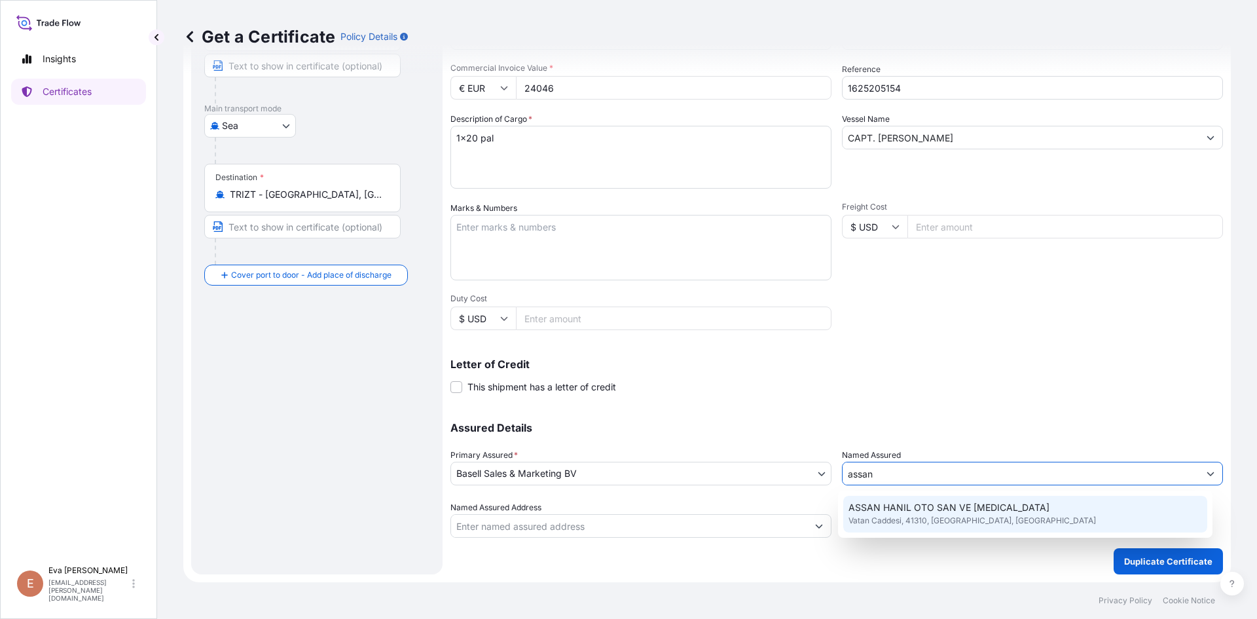
click at [901, 521] on span "Vatan Caddesi, 41310, [GEOGRAPHIC_DATA], [GEOGRAPHIC_DATA]" at bounding box center [972, 520] width 247 height 13
type input "ASSAN HANIL OTO SAN VE [MEDICAL_DATA]"
type input "Vatan Cd., 41310 [GEOGRAPHIC_DATA]/[GEOGRAPHIC_DATA], [GEOGRAPHIC_DATA]"
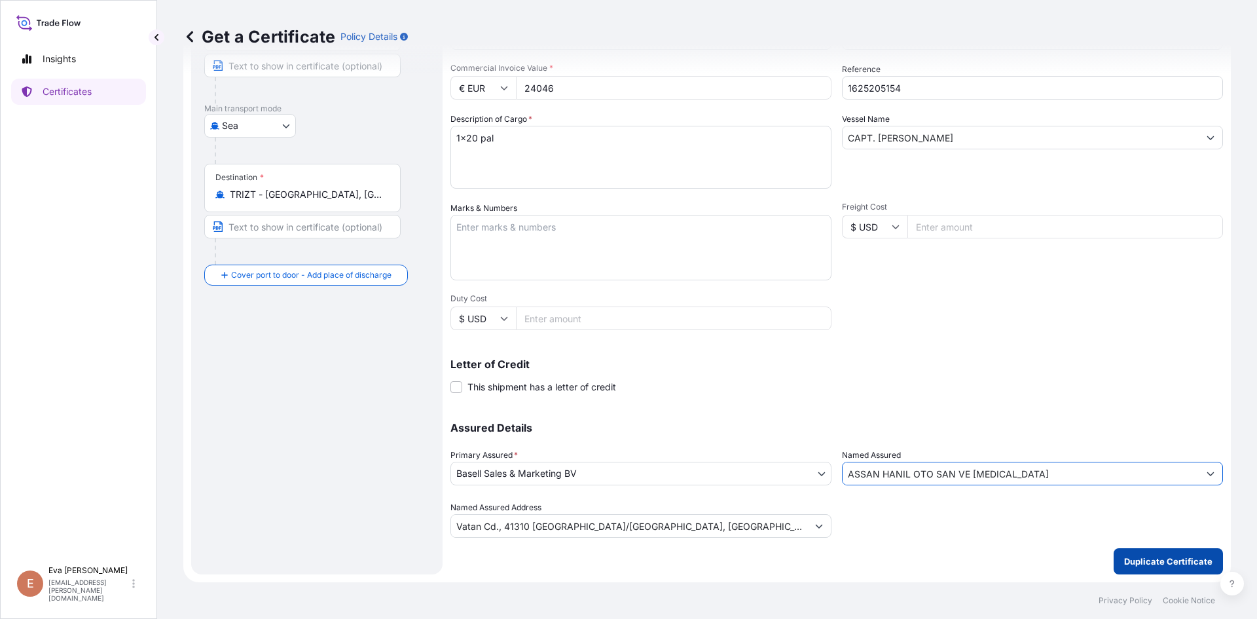
type input "ASSAN HANIL OTO SAN VE [MEDICAL_DATA]"
click at [1190, 570] on button "Duplicate Certificate" at bounding box center [1168, 561] width 109 height 26
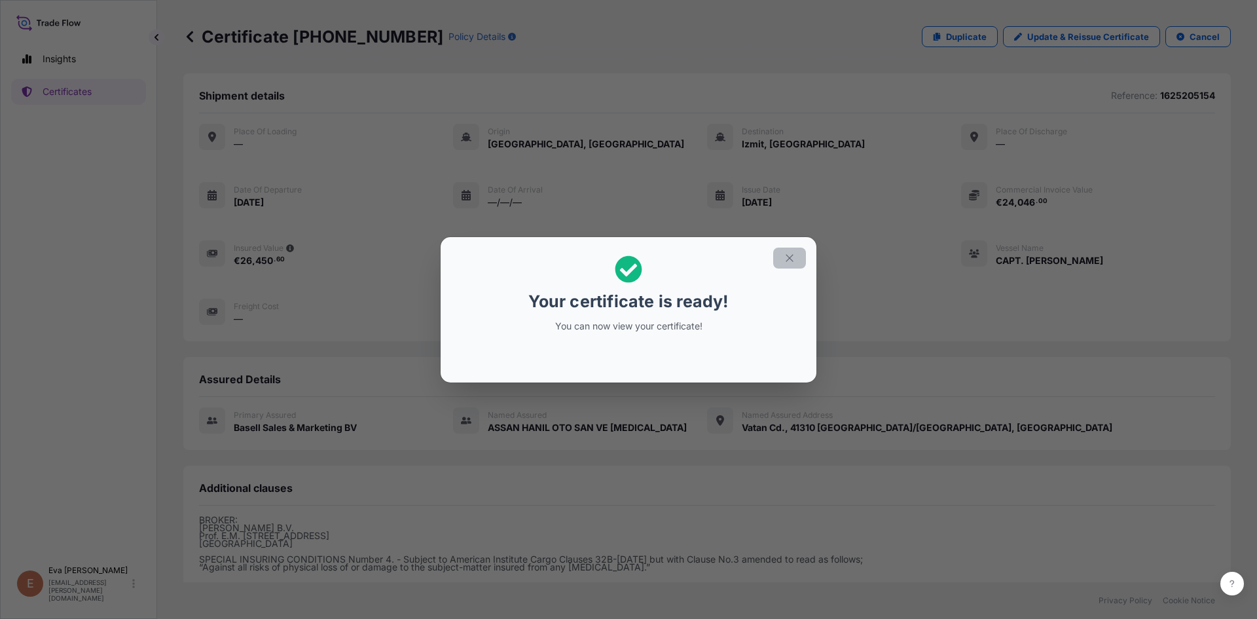
click at [796, 255] on button "button" at bounding box center [789, 257] width 33 height 21
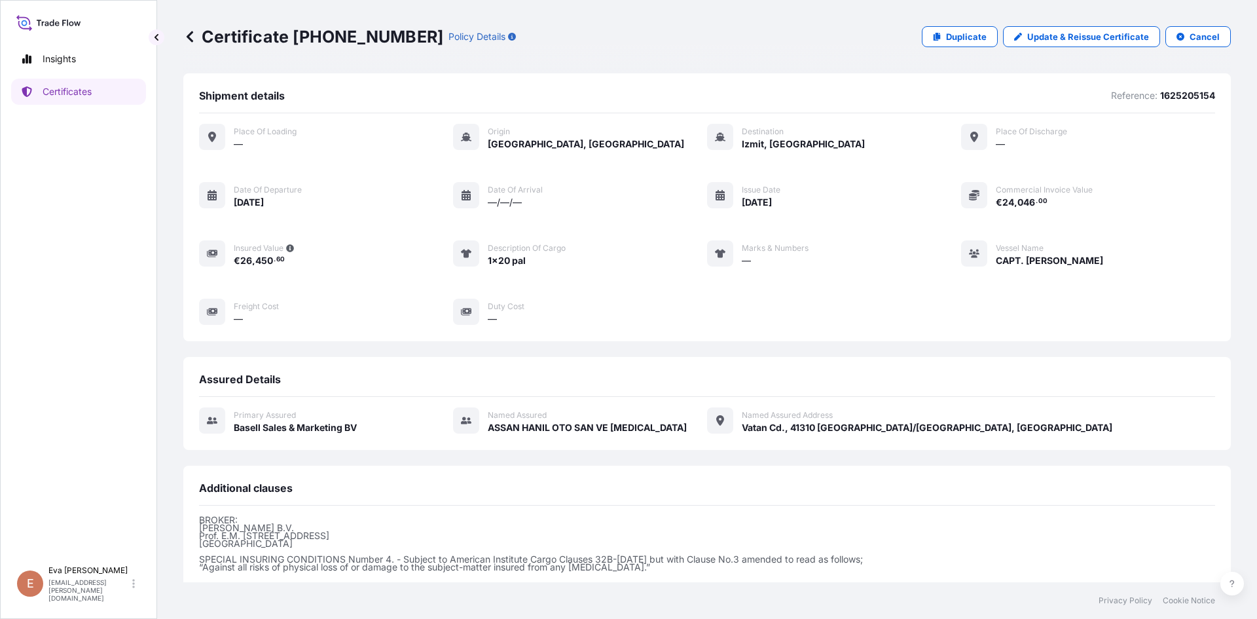
scroll to position [143, 0]
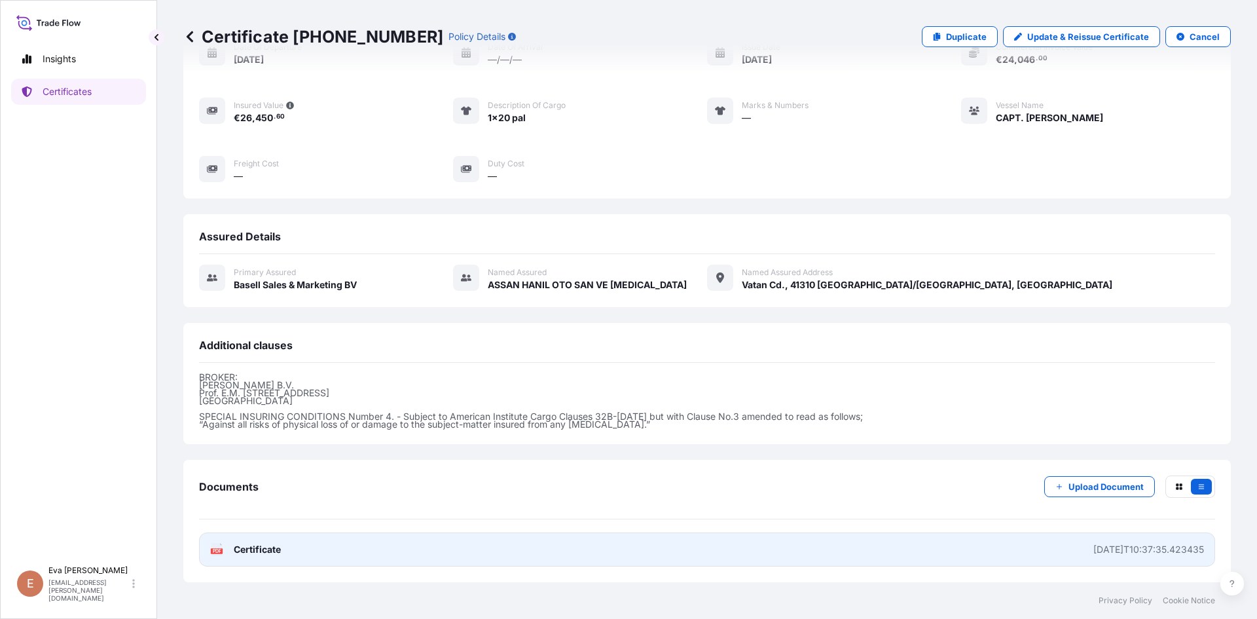
click at [219, 546] on icon at bounding box center [216, 549] width 11 height 13
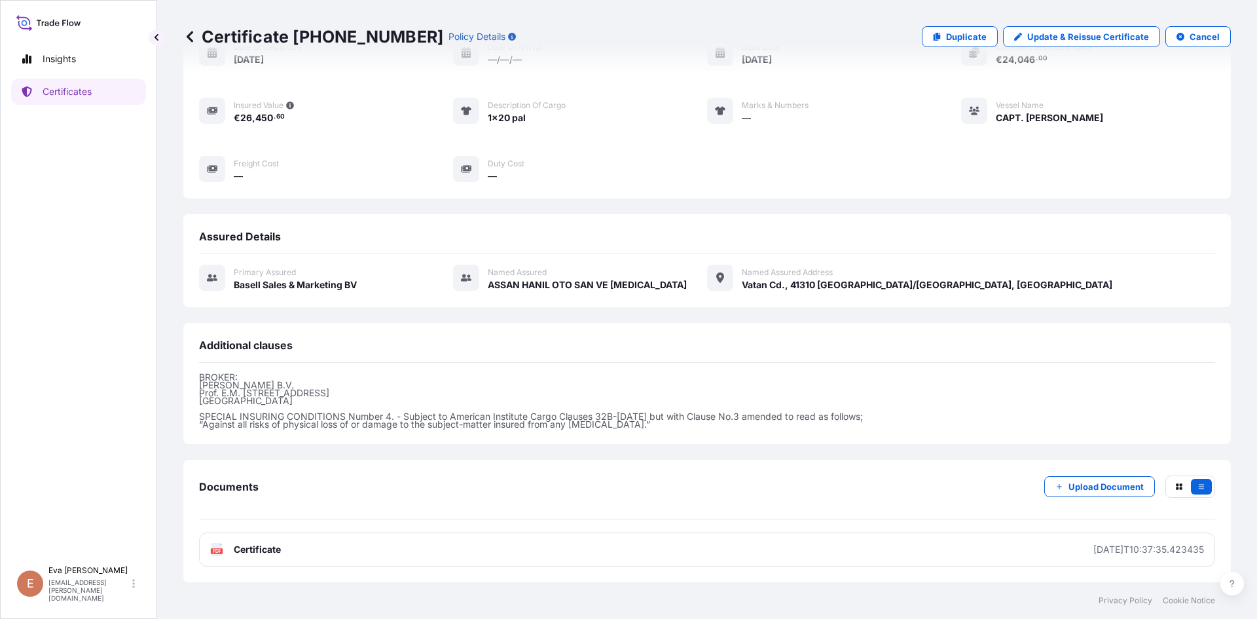
click at [1059, 286] on div "Primary assured Basell Sales & Marketing BV Named Assured [PERSON_NAME] VE [MED…" at bounding box center [707, 278] width 1016 height 27
